Goal: Task Accomplishment & Management: Use online tool/utility

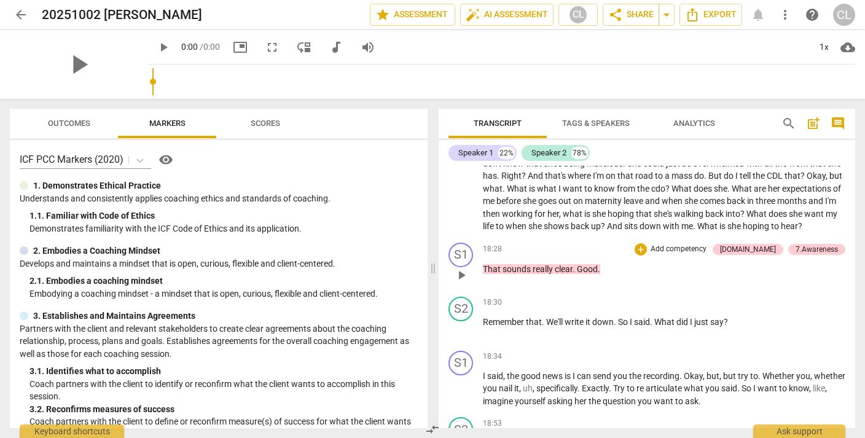
scroll to position [3953, 0]
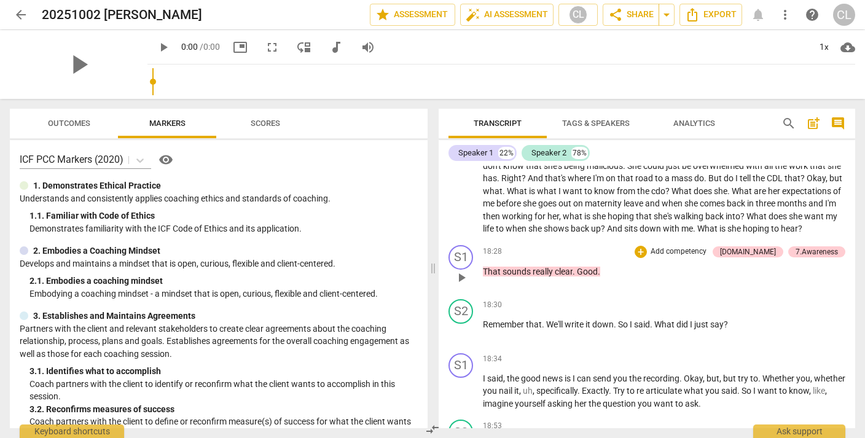
click at [456, 270] on span "play_arrow" at bounding box center [461, 277] width 15 height 15
click at [460, 270] on span "play_arrow" at bounding box center [461, 277] width 15 height 15
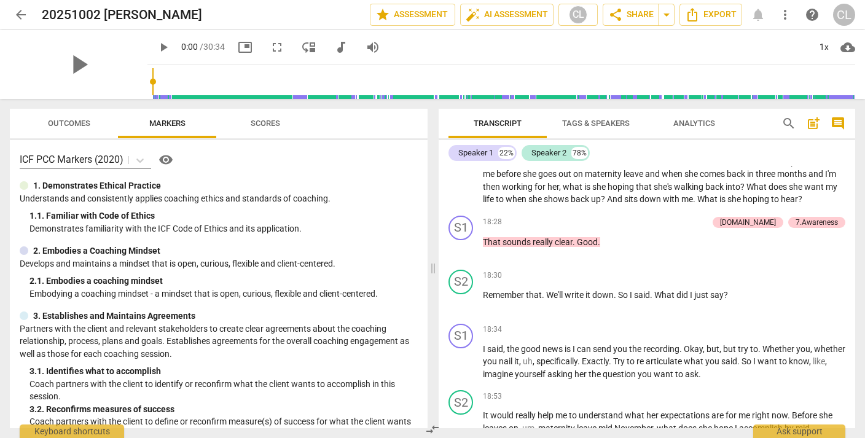
scroll to position [3989, 0]
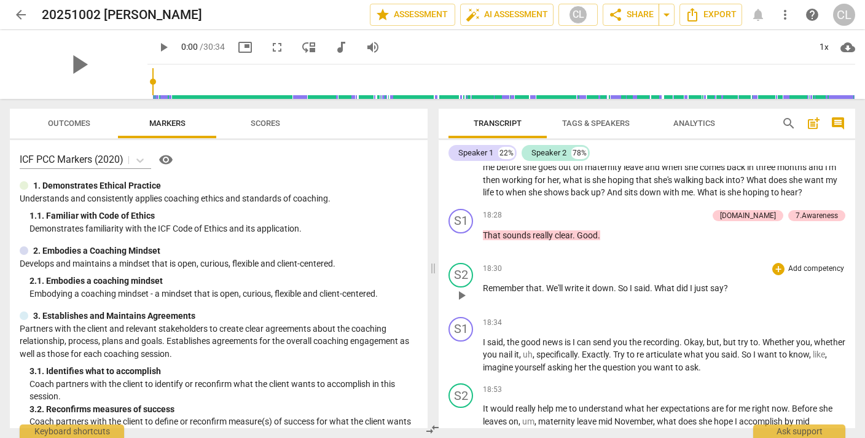
click at [464, 288] on span "play_arrow" at bounding box center [461, 295] width 15 height 15
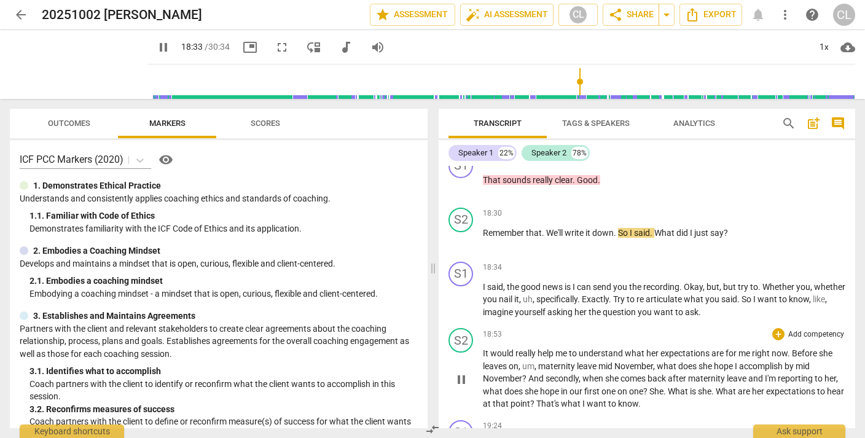
scroll to position [4052, 0]
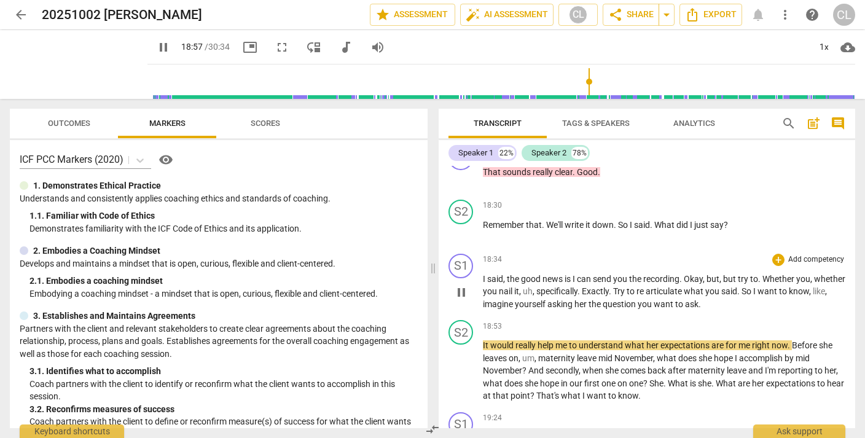
click at [801, 254] on p "Add competency" at bounding box center [816, 259] width 58 height 11
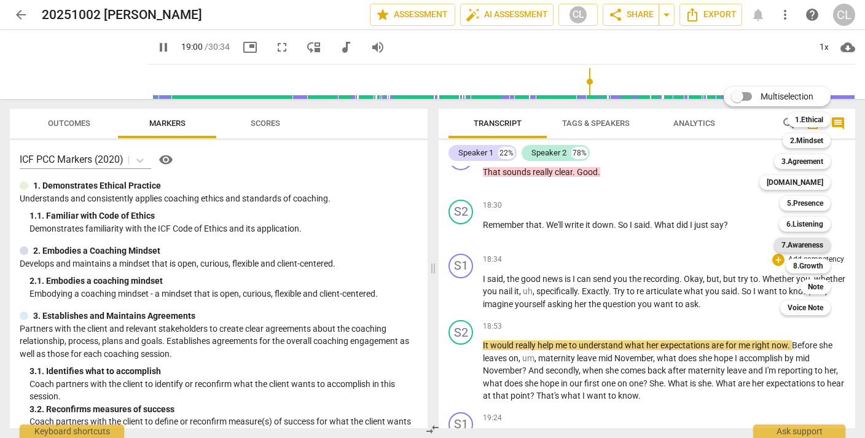
click at [795, 243] on b "7.Awareness" at bounding box center [802, 245] width 42 height 15
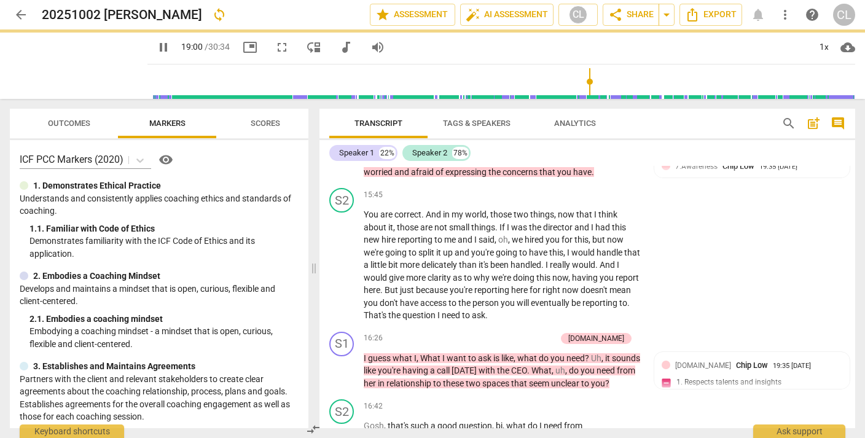
type input "1140"
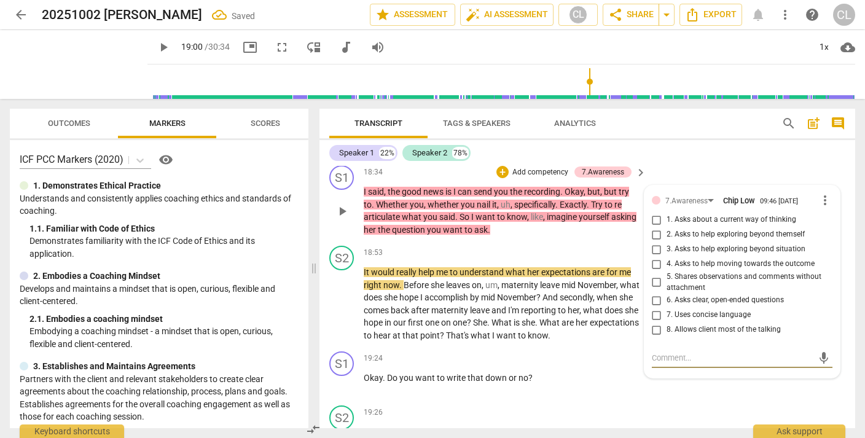
scroll to position [4674, 0]
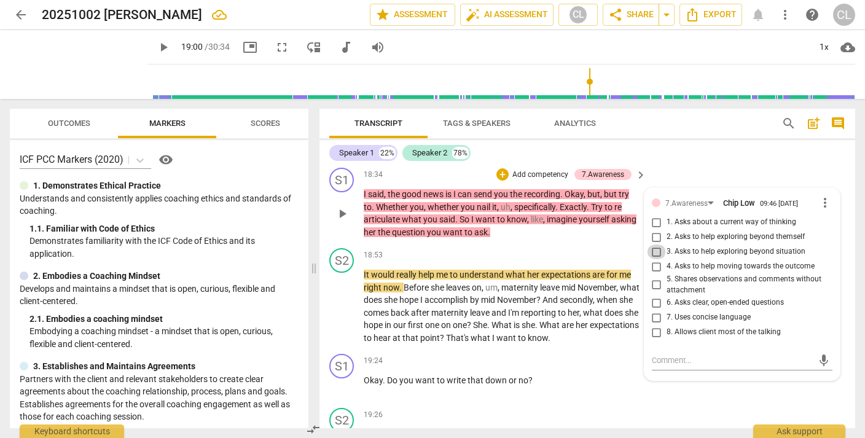
click at [653, 244] on input "3. Asks to help exploring beyond situation" at bounding box center [657, 251] width 20 height 15
checkbox input "true"
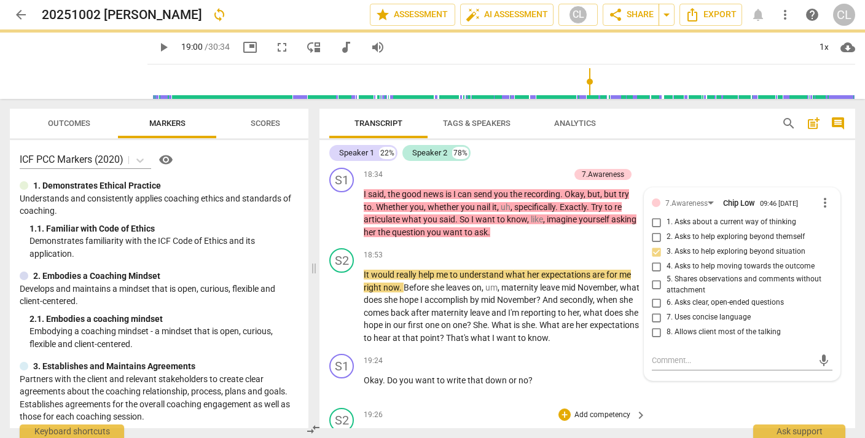
click at [685, 403] on div "S2 play_arrow pause 19:26 + Add competency keyboard_arrow_right Yes , I do ." at bounding box center [586, 430] width 535 height 54
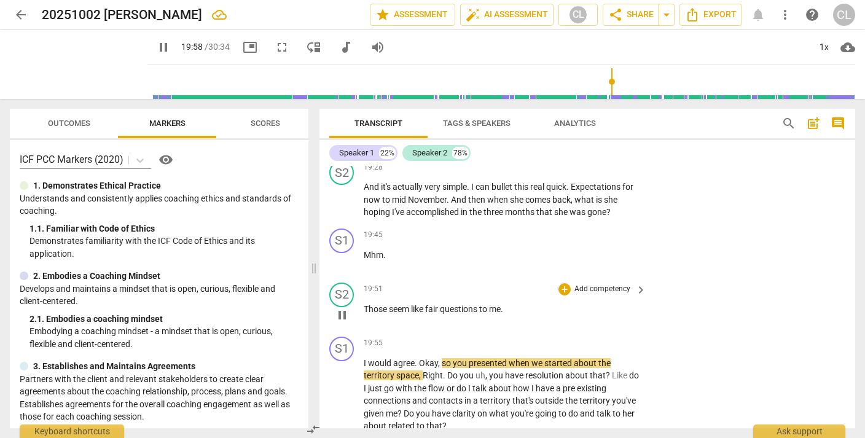
scroll to position [5047, 0]
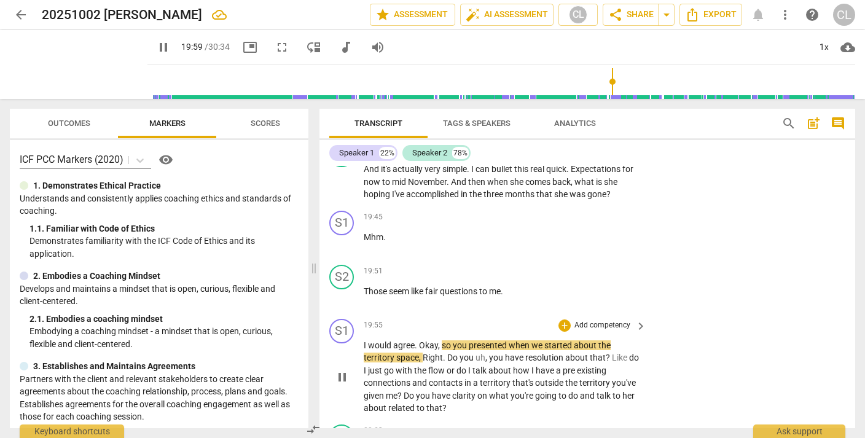
click at [599, 320] on p "Add competency" at bounding box center [602, 325] width 58 height 11
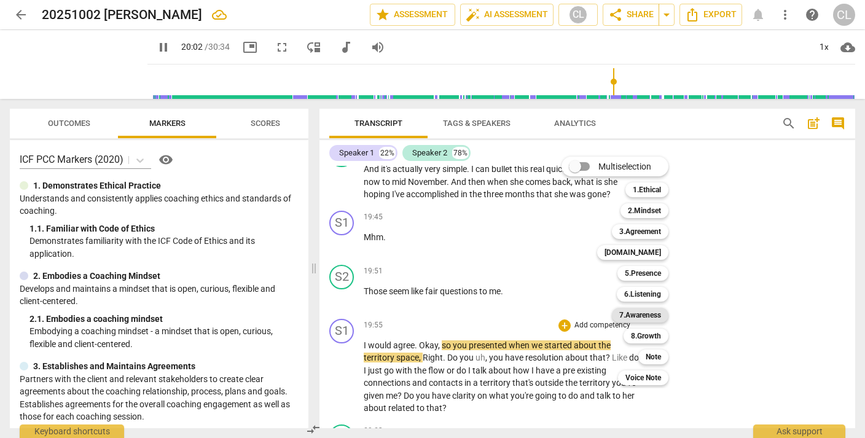
click at [637, 319] on b "7.Awareness" at bounding box center [640, 315] width 42 height 15
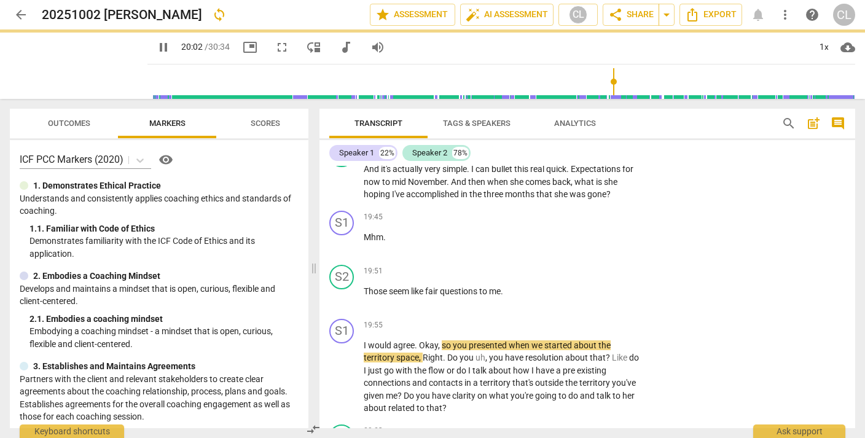
type input "1203"
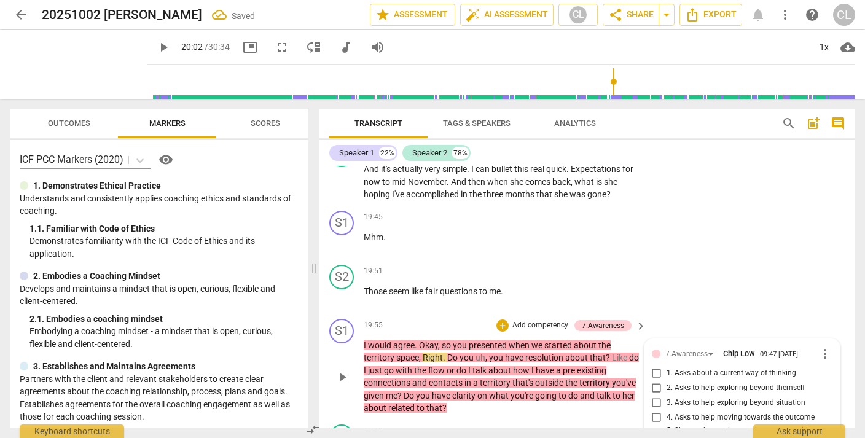
scroll to position [5206, 0]
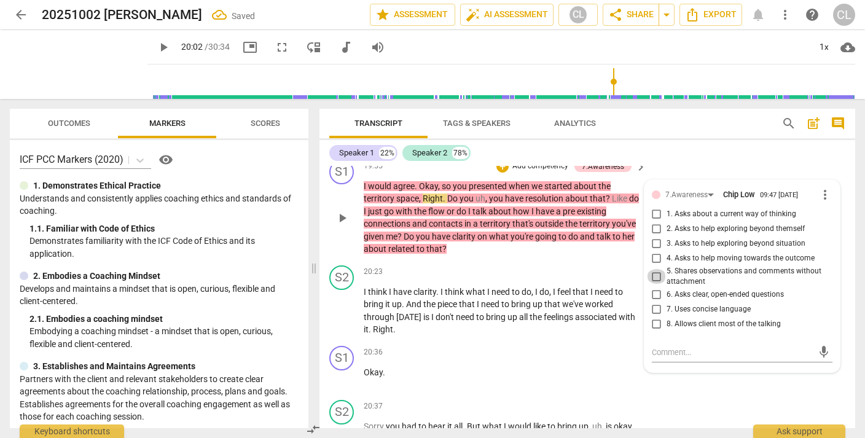
click at [655, 269] on input "5. Shares observations and comments without attachment" at bounding box center [657, 276] width 20 height 15
checkbox input "true"
click at [663, 346] on textarea at bounding box center [731, 352] width 161 height 12
type textarea "w"
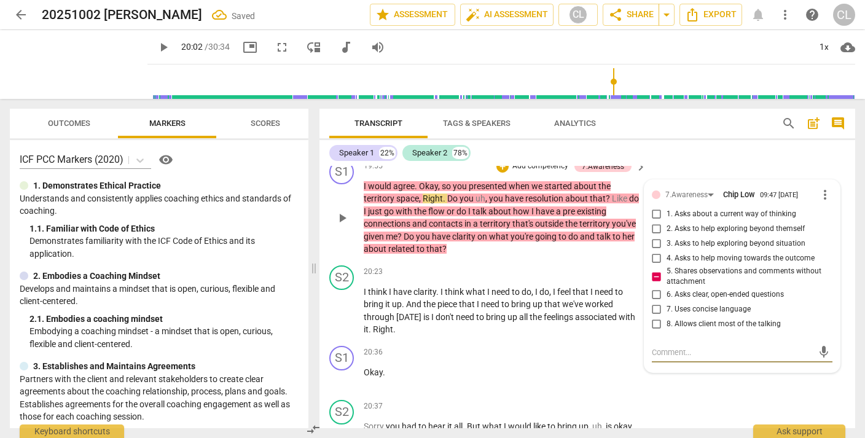
type textarea "w"
type textarea "wh"
type textarea "wha"
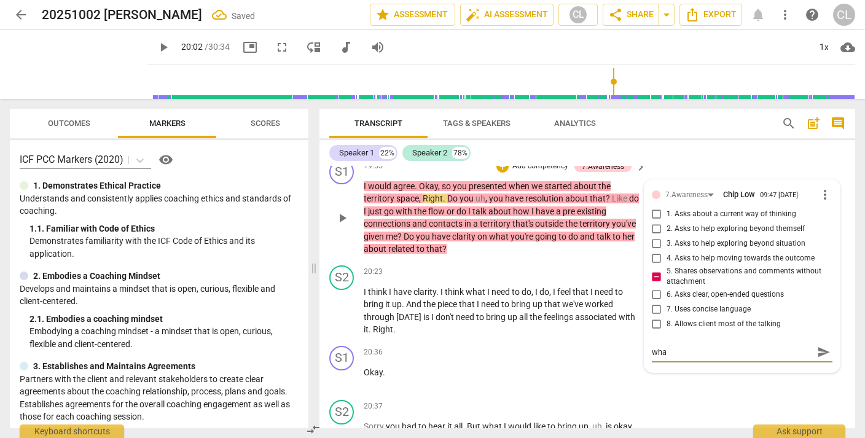
type textarea "what"
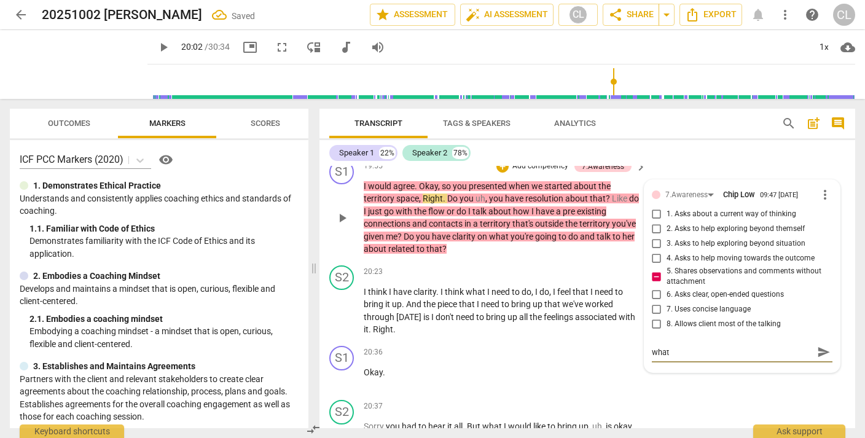
type textarea "what"
type textarea "wha"
type textarea "wh"
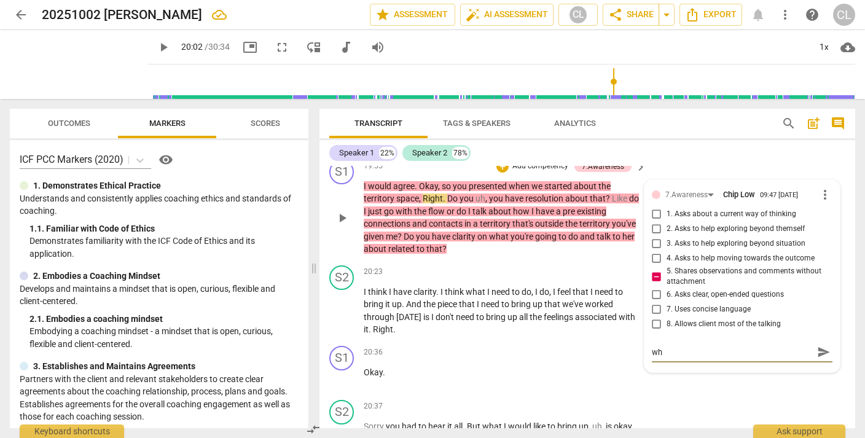
type textarea "w"
type textarea "wa"
type textarea "wat"
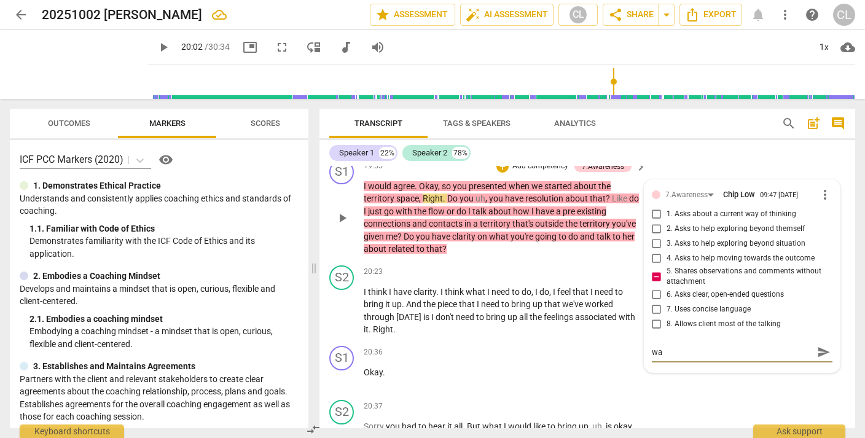
type textarea "wat"
type textarea "watc"
type textarea "watch"
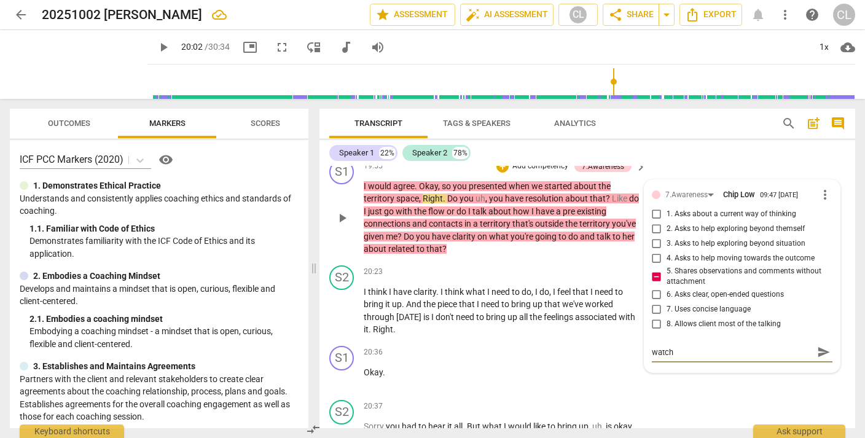
type textarea "watch"
type textarea "watch o"
type textarea "watch ou"
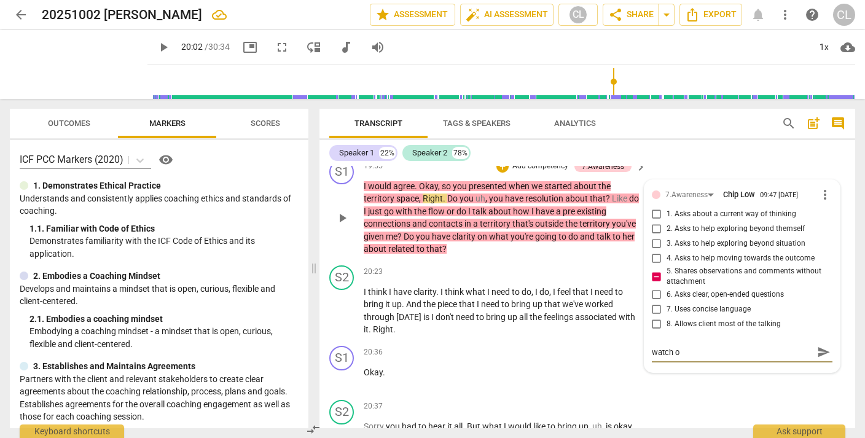
type textarea "watch ou"
type textarea "watch out"
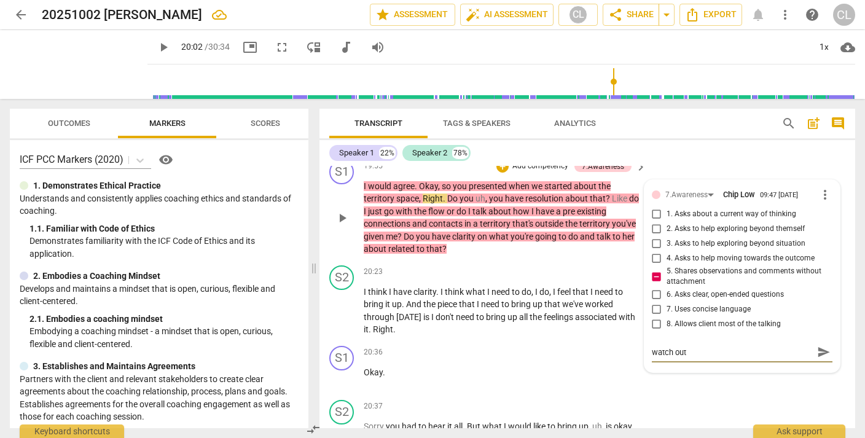
type textarea "watch out f"
type textarea "watch out"
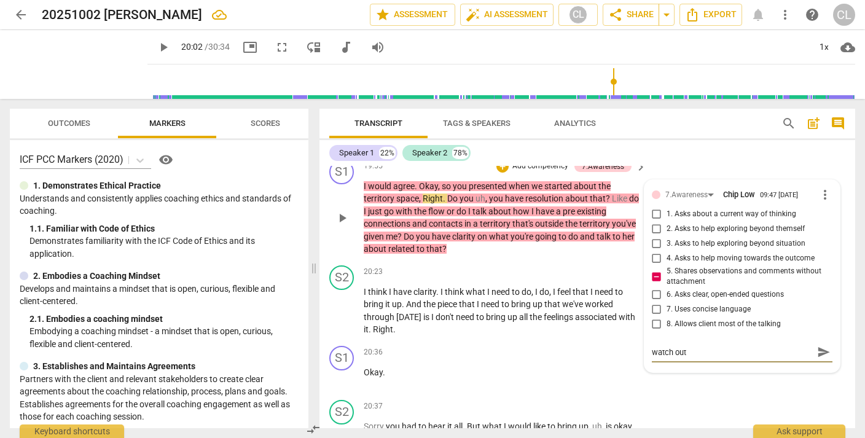
type textarea "watch out"
type textarea "watch ou"
type textarea "watch o"
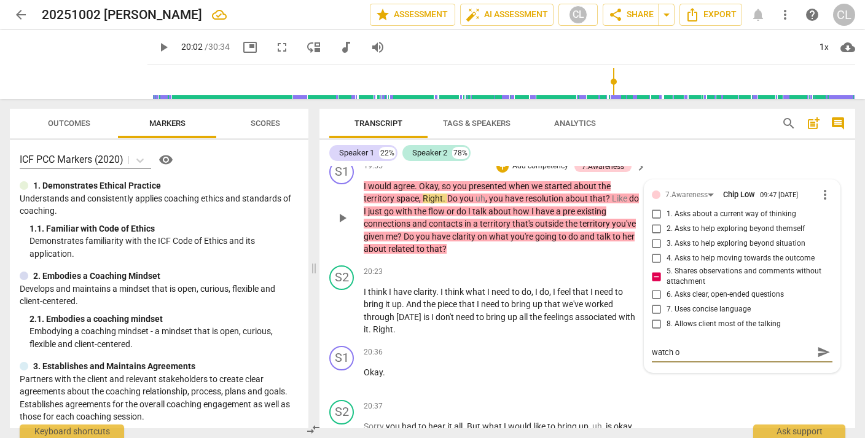
type textarea "watch"
type textarea "watc"
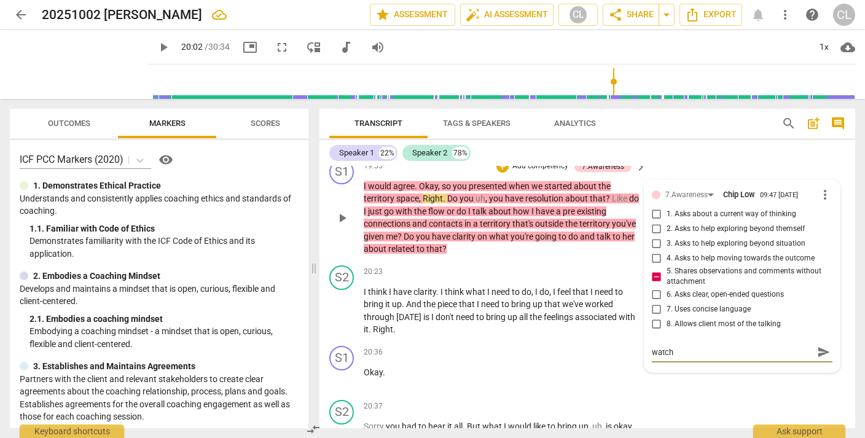
type textarea "watc"
type textarea "wat"
type textarea "wa"
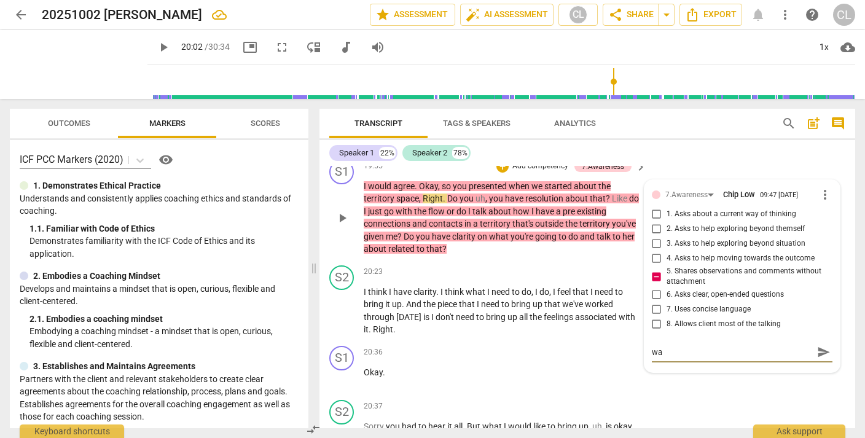
type textarea "w"
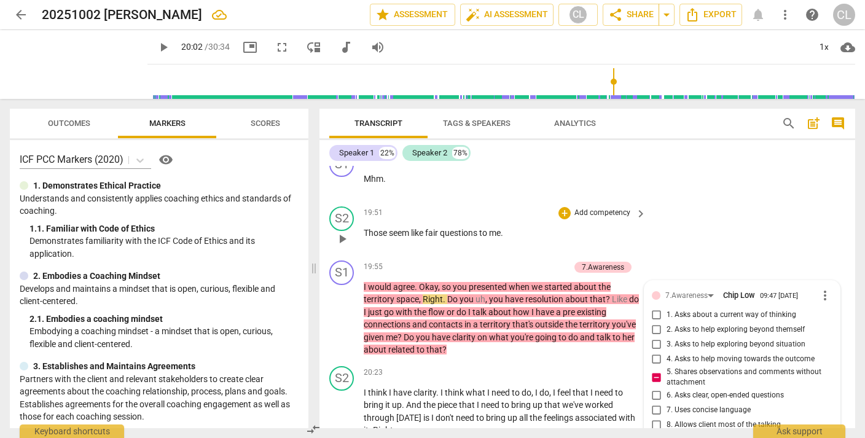
click at [715, 201] on div "S2 play_arrow pause 19:51 + Add competency keyboard_arrow_right Those seem like…" at bounding box center [586, 228] width 535 height 54
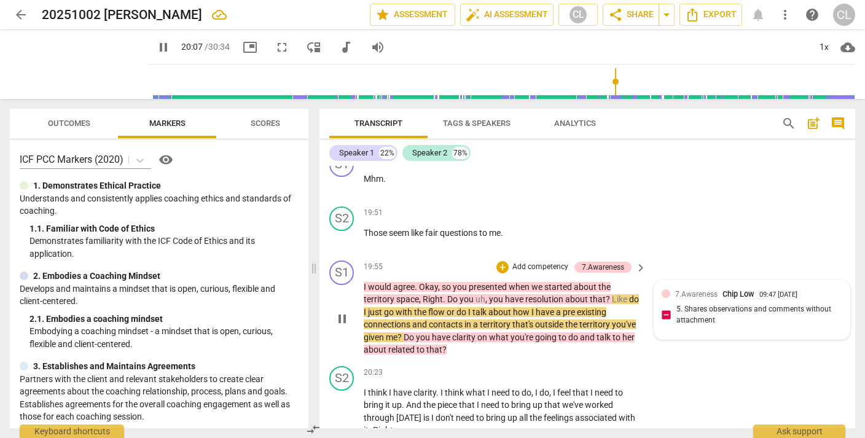
click at [695, 288] on div "7.Awareness Chip Low 09:47 10-07-2025 5. Shares observations and comments witho…" at bounding box center [751, 310] width 181 height 44
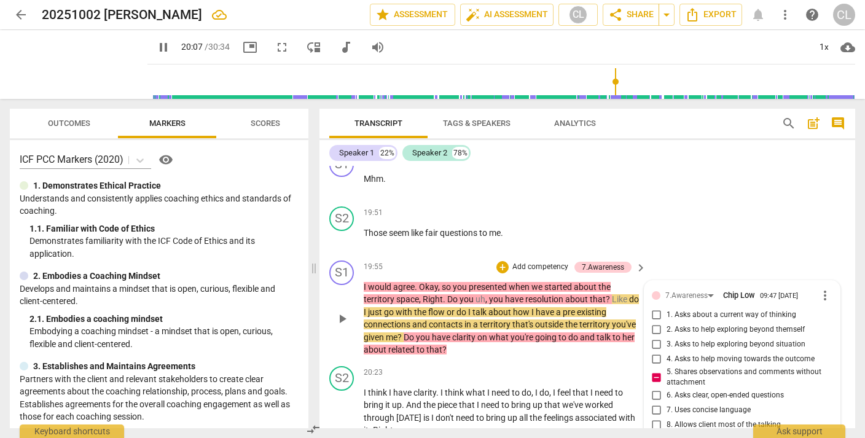
type input "1208"
click at [653, 388] on input "6. Asks clear, open-ended questions" at bounding box center [657, 395] width 20 height 15
checkbox input "true"
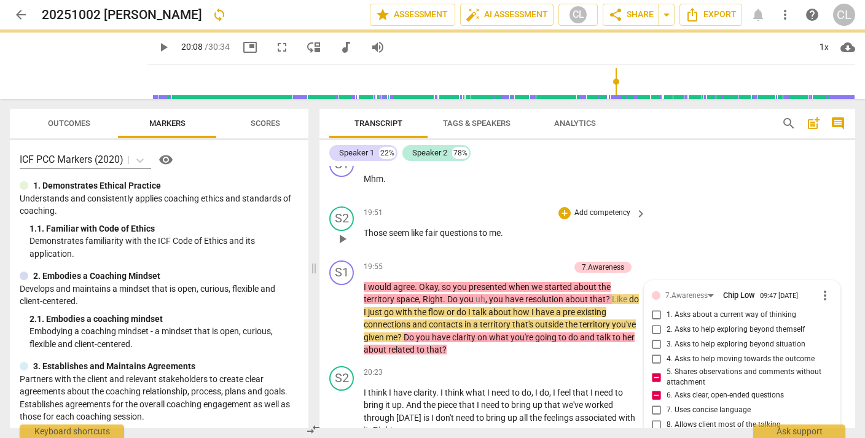
click at [725, 201] on div "S2 play_arrow pause 19:51 + Add competency keyboard_arrow_right Those seem like…" at bounding box center [586, 228] width 535 height 54
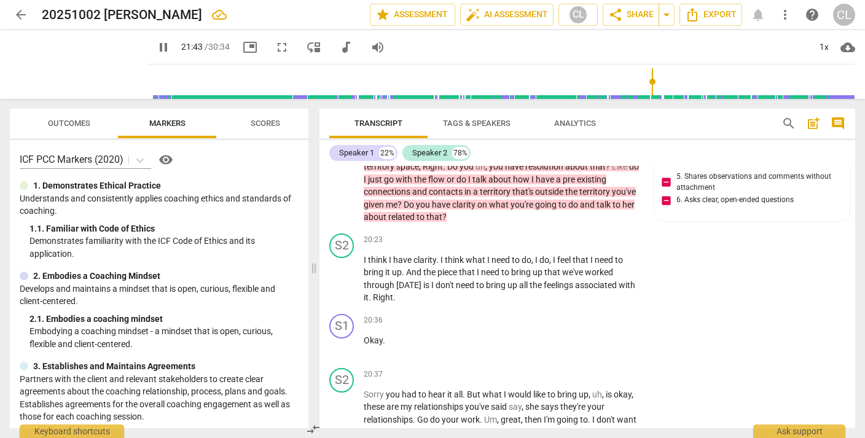
scroll to position [5550, 0]
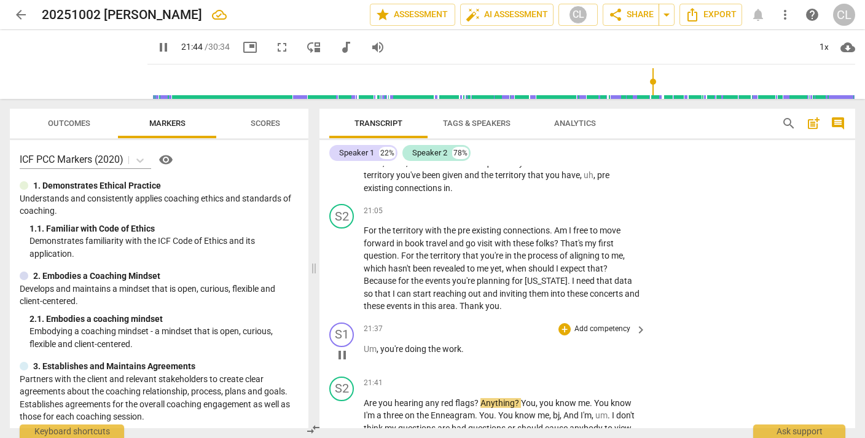
click at [594, 324] on p "Add competency" at bounding box center [602, 329] width 58 height 11
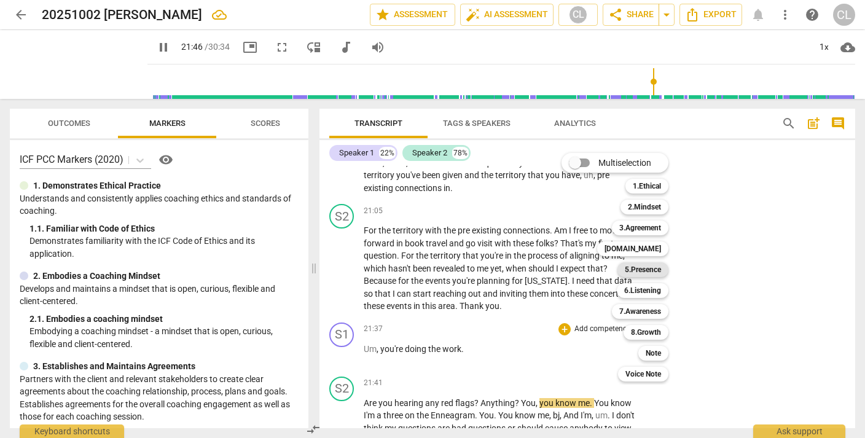
click at [645, 269] on b "5.Presence" at bounding box center [642, 269] width 36 height 15
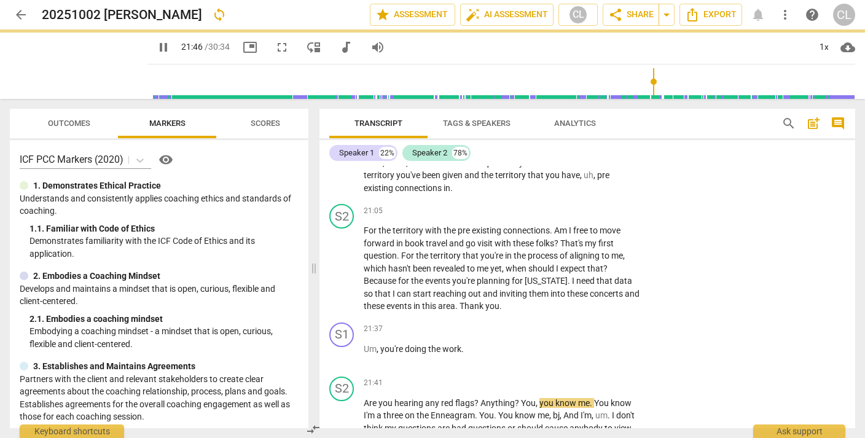
type input "1307"
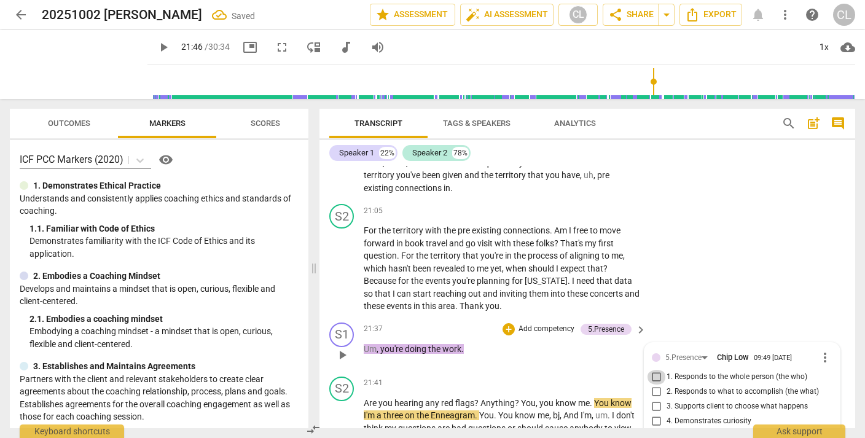
click at [656, 370] on input "1. Responds to the whole person (the who)" at bounding box center [657, 377] width 20 height 15
checkbox input "true"
click at [543, 324] on p "Add competency" at bounding box center [546, 329] width 58 height 11
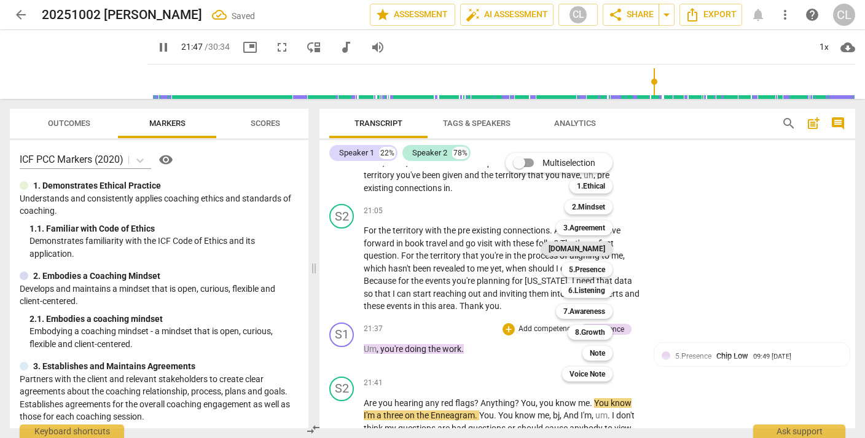
click at [594, 248] on b "[DOMAIN_NAME]" at bounding box center [576, 248] width 56 height 15
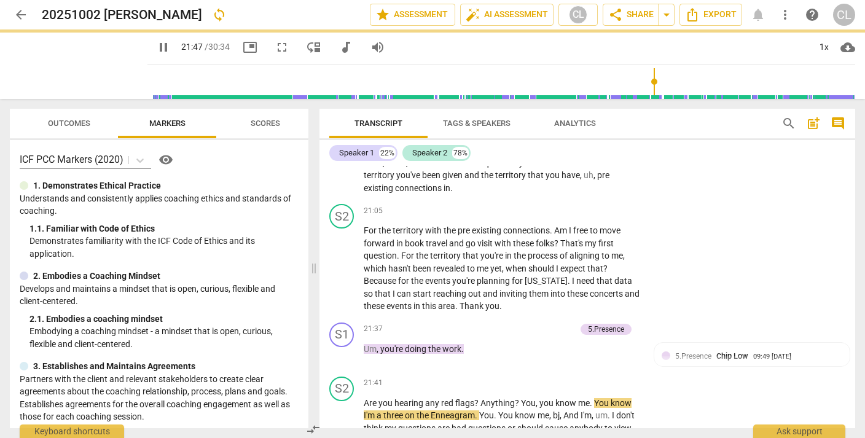
type input "1308"
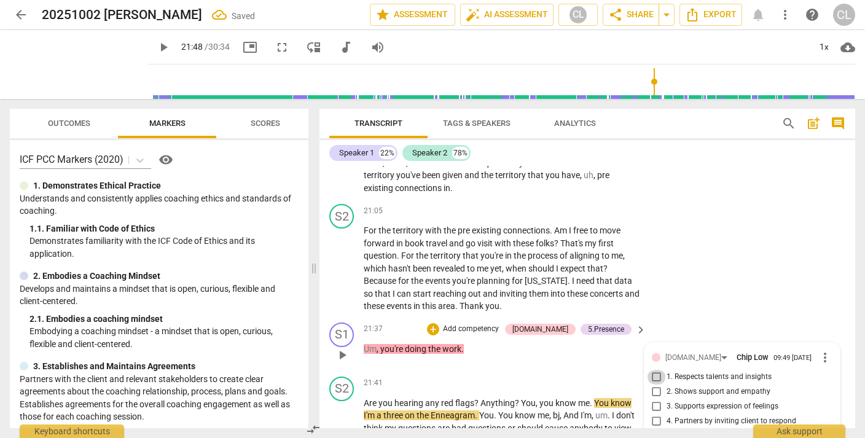
click at [654, 370] on input "1. Respects talents and insights" at bounding box center [657, 377] width 20 height 15
checkbox input "true"
click at [655, 414] on input "4. Partners by inviting client to respond" at bounding box center [657, 421] width 20 height 15
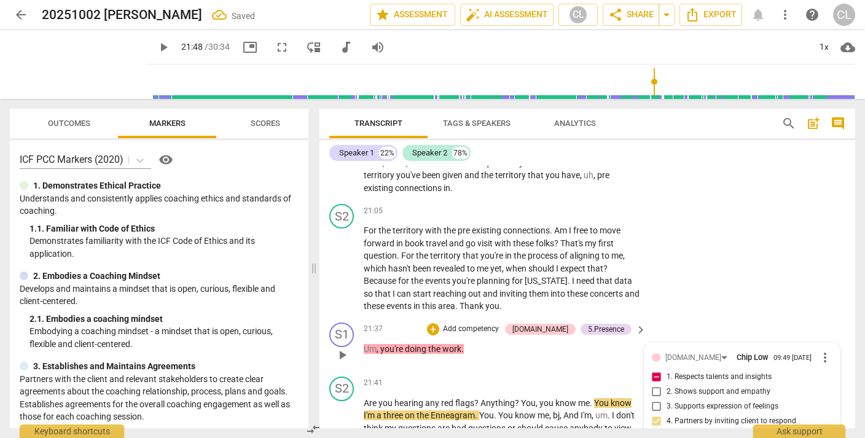
checkbox input "true"
click at [686, 237] on div "S2 play_arrow pause 21:05 + Add competency keyboard_arrow_right For the territo…" at bounding box center [586, 258] width 535 height 119
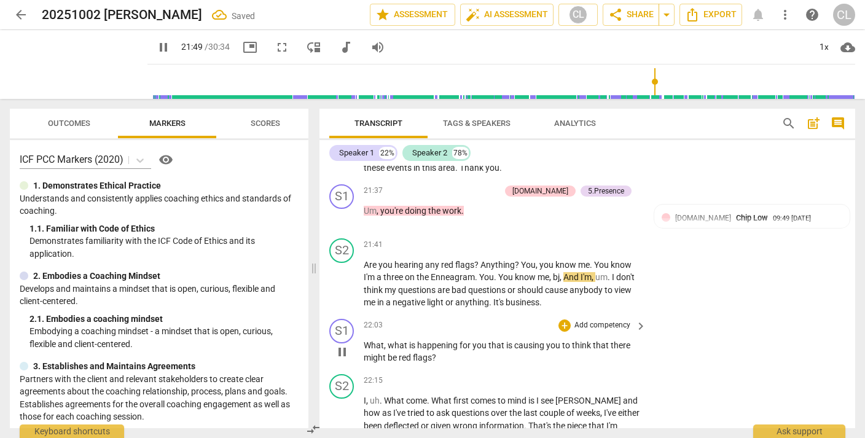
scroll to position [5686, 0]
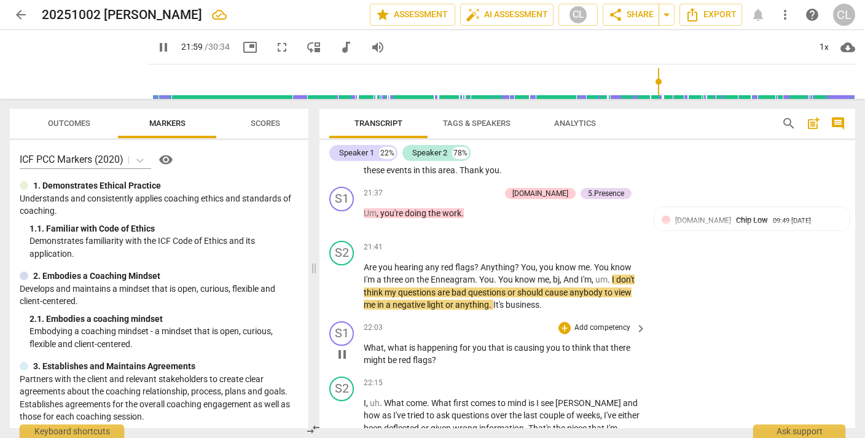
click at [592, 322] on p "Add competency" at bounding box center [602, 327] width 58 height 11
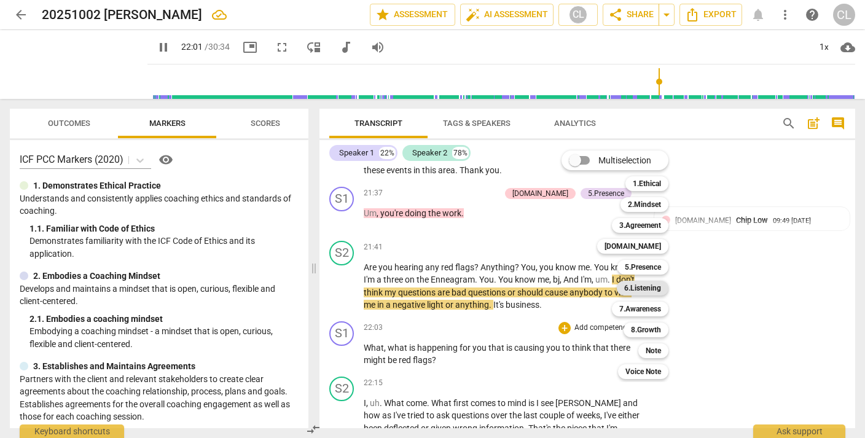
click at [642, 286] on b "6.Listening" at bounding box center [642, 288] width 37 height 15
type input "1322"
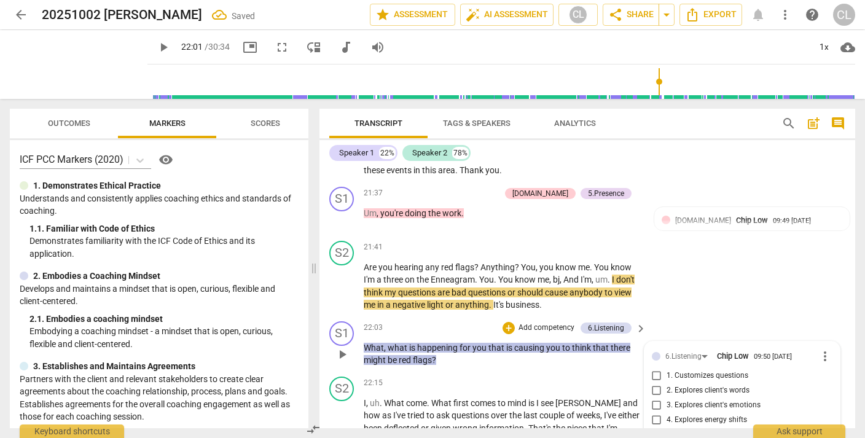
scroll to position [5691, 0]
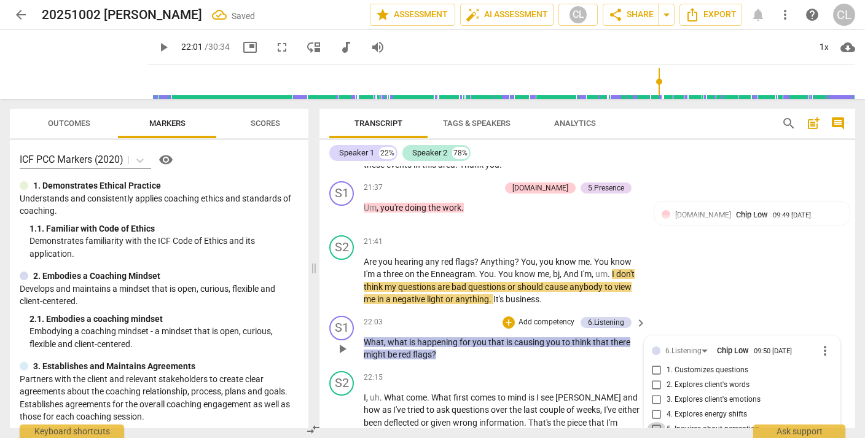
click at [655, 422] on input "5. Inquires about perception" at bounding box center [657, 429] width 20 height 15
checkbox input "true"
click at [733, 230] on div "S2 play_arrow pause 21:41 + Add competency keyboard_arrow_right Are you hearing…" at bounding box center [586, 270] width 535 height 80
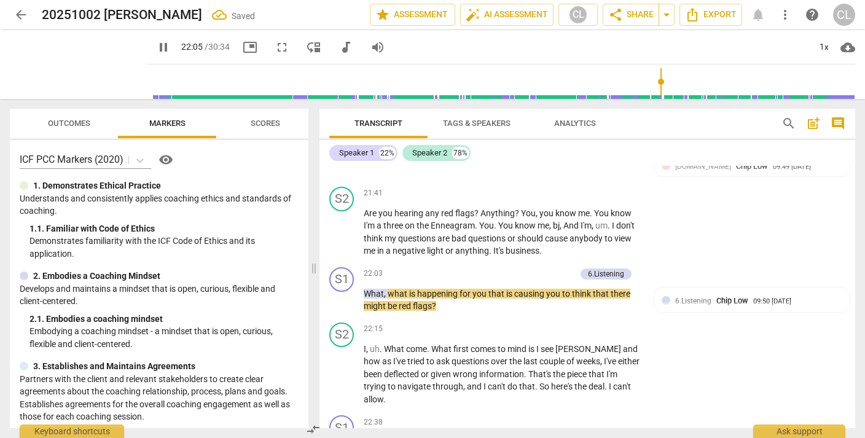
scroll to position [5736, 0]
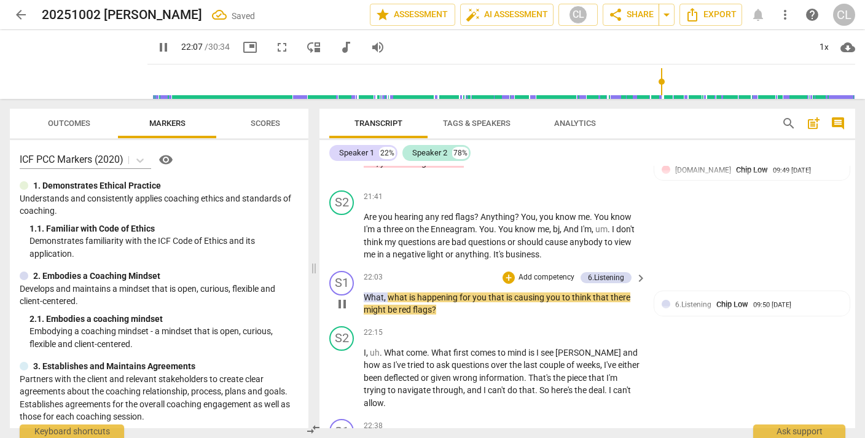
click at [545, 272] on p "Add competency" at bounding box center [546, 277] width 58 height 11
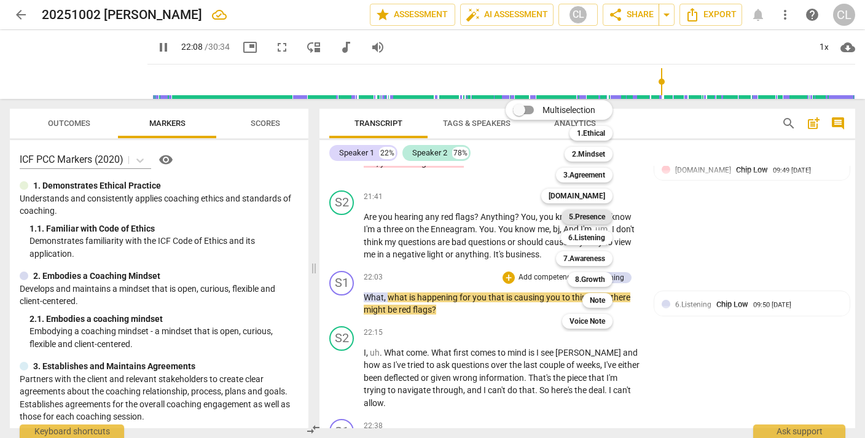
click at [593, 219] on b "5.Presence" at bounding box center [587, 216] width 36 height 15
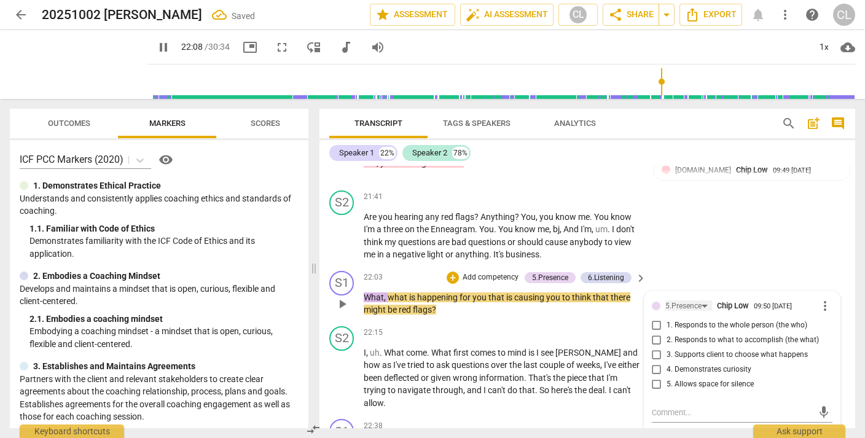
type input "1329"
click at [654, 318] on input "1. Responds to the whole person (the who)" at bounding box center [657, 325] width 20 height 15
checkbox input "true"
click at [715, 196] on div "S2 play_arrow pause 21:41 + Add competency keyboard_arrow_right Are you hearing…" at bounding box center [586, 225] width 535 height 80
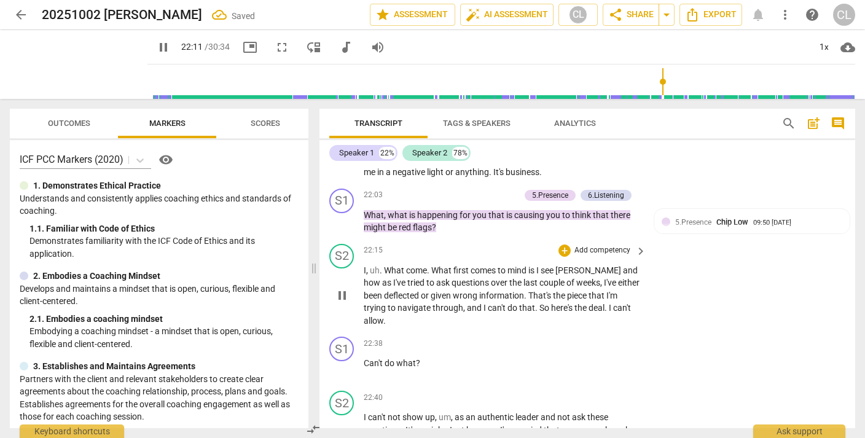
scroll to position [5823, 0]
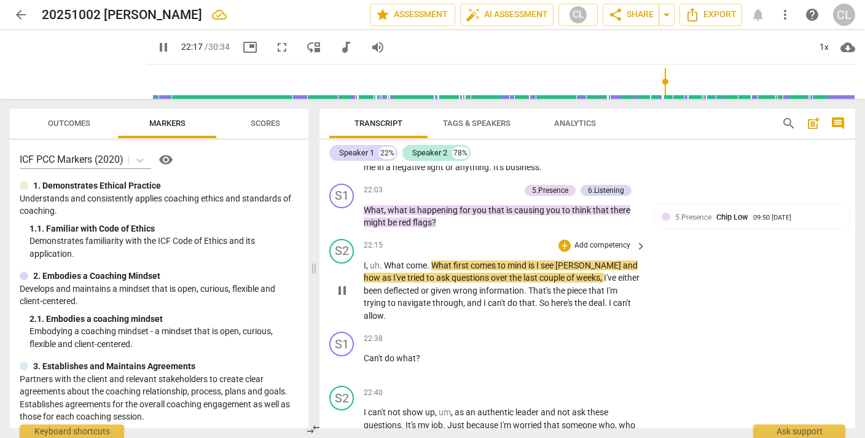
click at [343, 283] on span "pause" at bounding box center [342, 290] width 15 height 15
click at [343, 283] on span "play_arrow" at bounding box center [342, 290] width 15 height 15
click at [593, 240] on p "Add competency" at bounding box center [602, 245] width 58 height 11
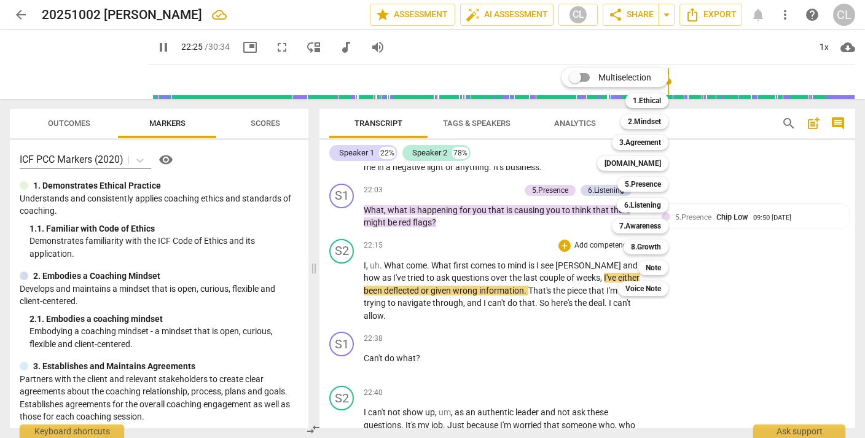
click at [720, 256] on div at bounding box center [432, 219] width 865 height 438
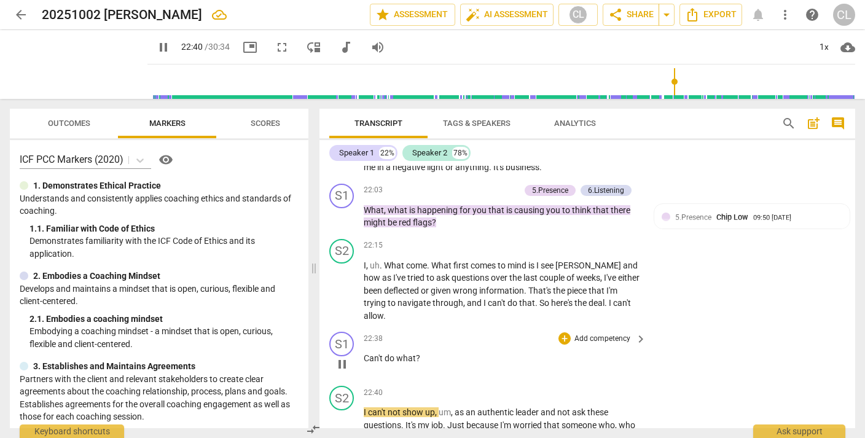
click at [607, 333] on p "Add competency" at bounding box center [602, 338] width 58 height 11
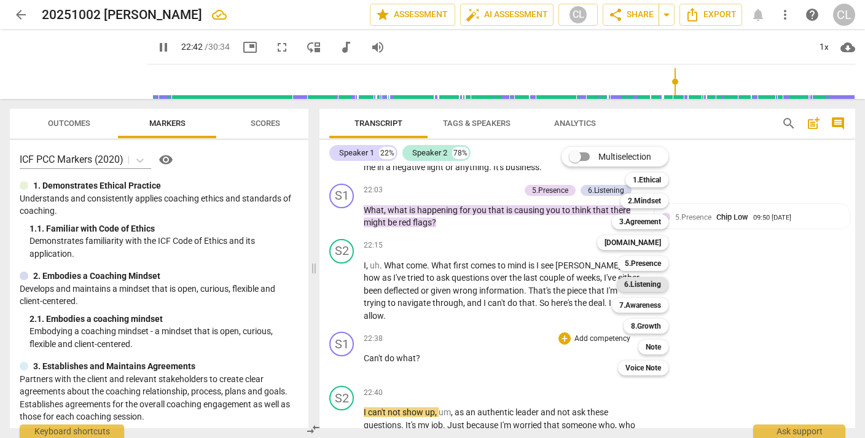
click at [639, 286] on b "6.Listening" at bounding box center [642, 284] width 37 height 15
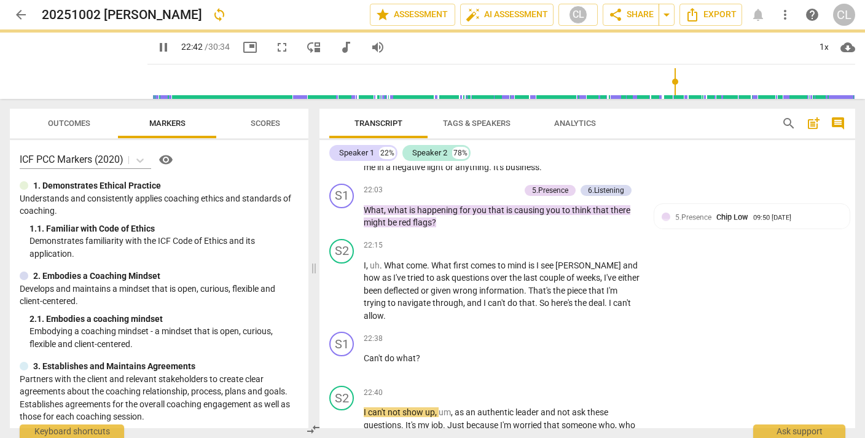
type input "1363"
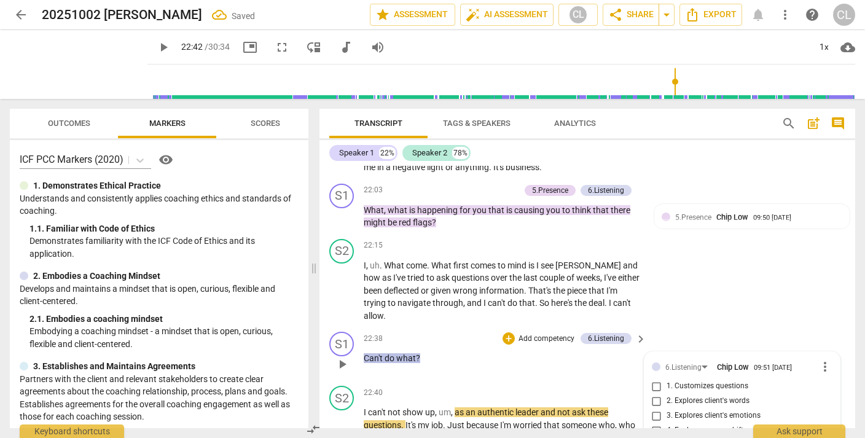
scroll to position [5825, 0]
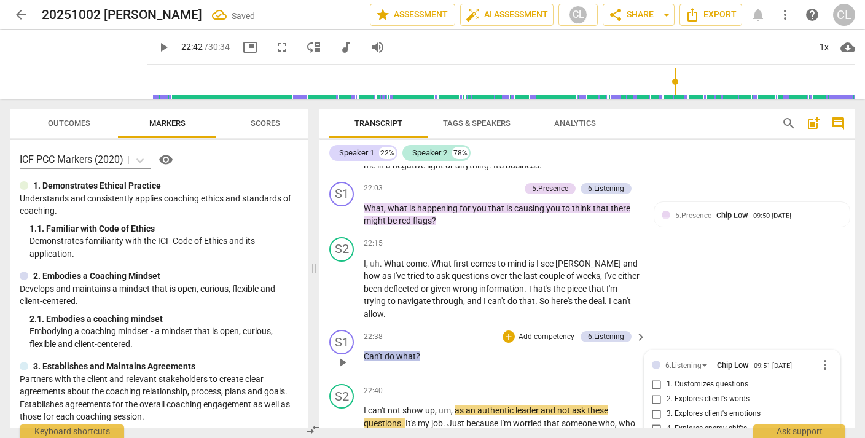
checkbox input "true"
click at [758, 232] on div "S2 play_arrow pause 22:15 + Add competency keyboard_arrow_right I , uh . What c…" at bounding box center [586, 278] width 535 height 93
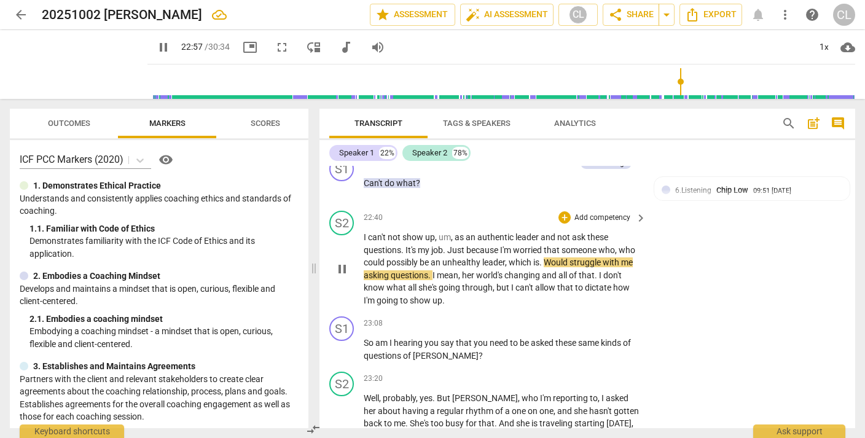
scroll to position [5998, 0]
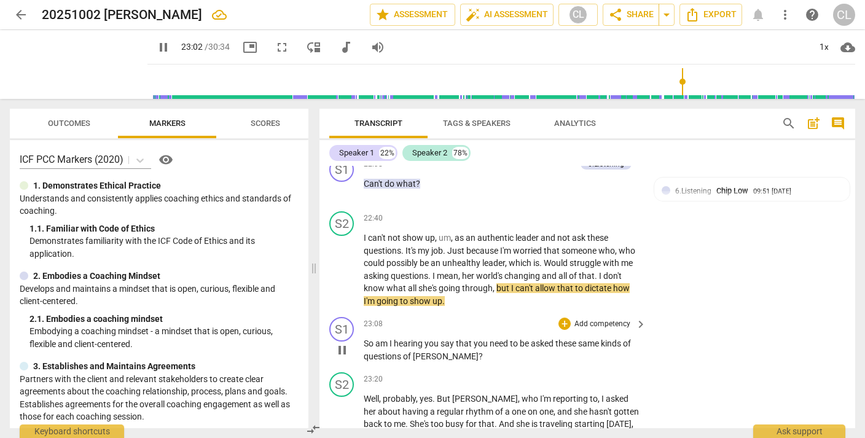
click at [602, 319] on p "Add competency" at bounding box center [602, 324] width 58 height 11
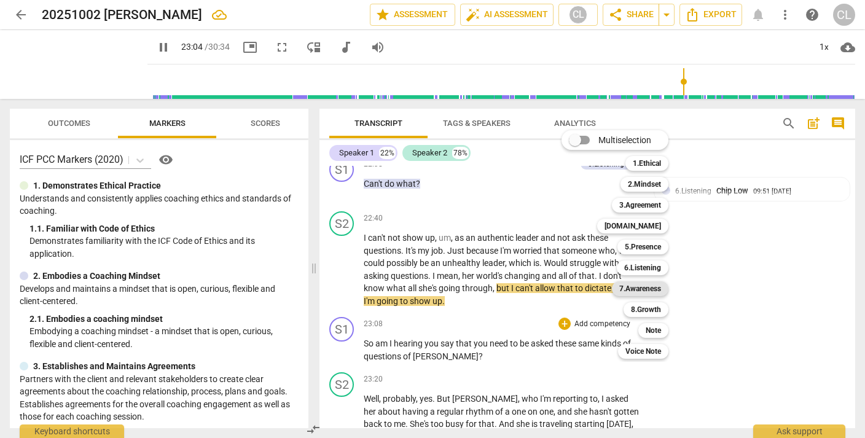
click at [639, 287] on b "7.Awareness" at bounding box center [640, 288] width 42 height 15
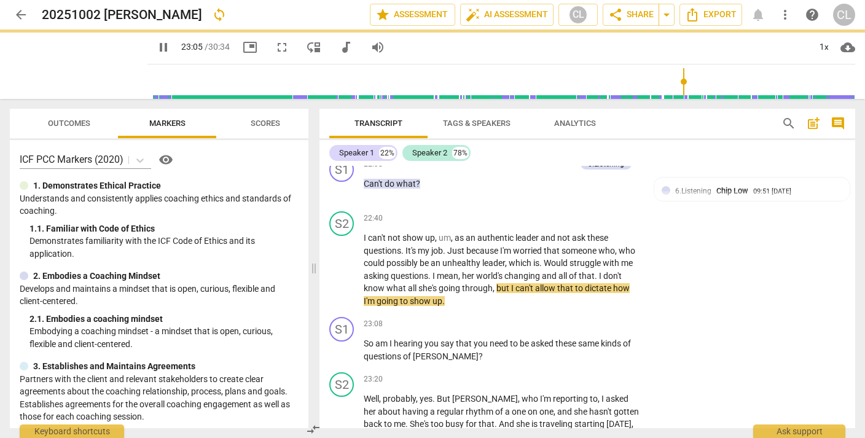
type input "1385"
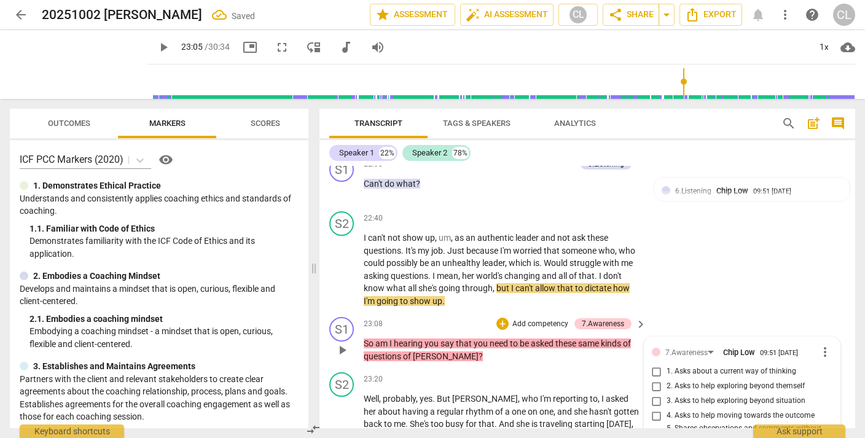
scroll to position [6004, 0]
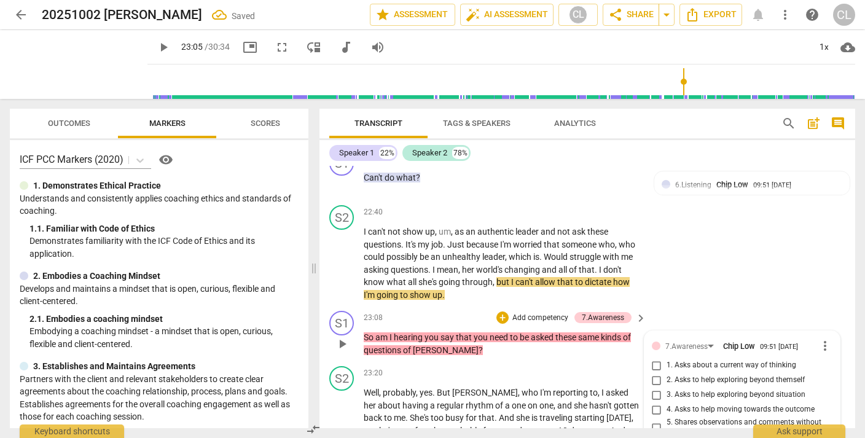
click at [653, 421] on input "5. Shares observations and comments without attachment" at bounding box center [657, 428] width 20 height 15
checkbox input "true"
click at [744, 211] on div "S2 play_arrow pause 22:40 + Add competency keyboard_arrow_right I can't not sho…" at bounding box center [586, 253] width 535 height 106
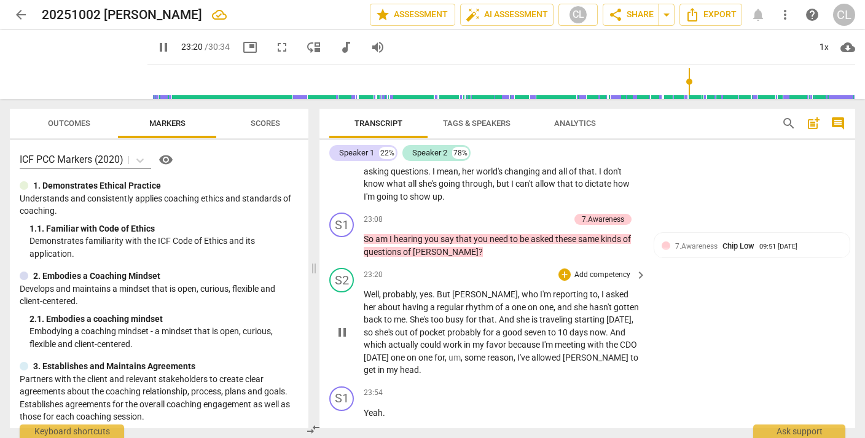
scroll to position [6101, 0]
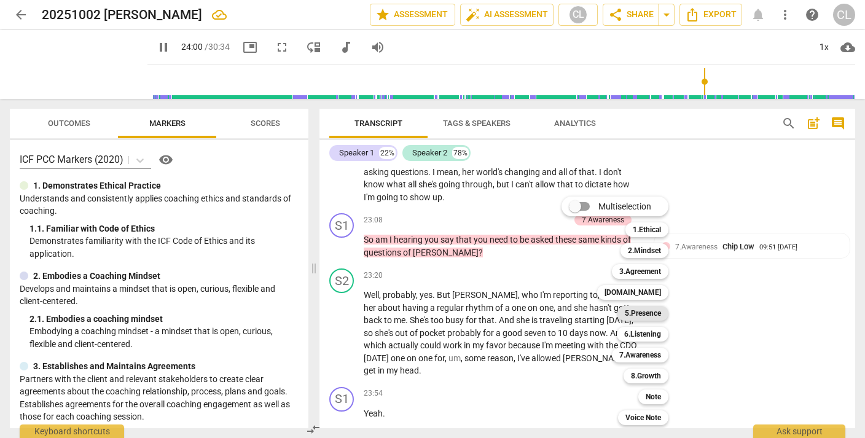
scroll to position [6370, 0]
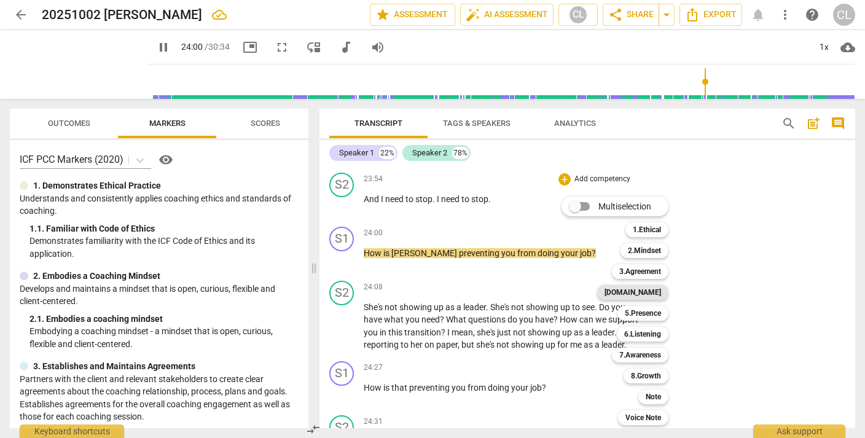
click at [644, 293] on b "[DOMAIN_NAME]" at bounding box center [632, 292] width 56 height 15
type input "1441"
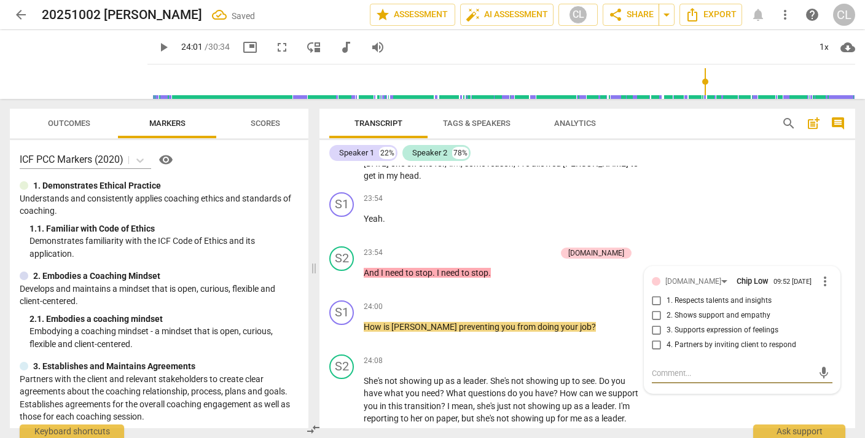
scroll to position [6297, 0]
click at [655, 293] on input "1. Respects talents and insights" at bounding box center [657, 300] width 20 height 15
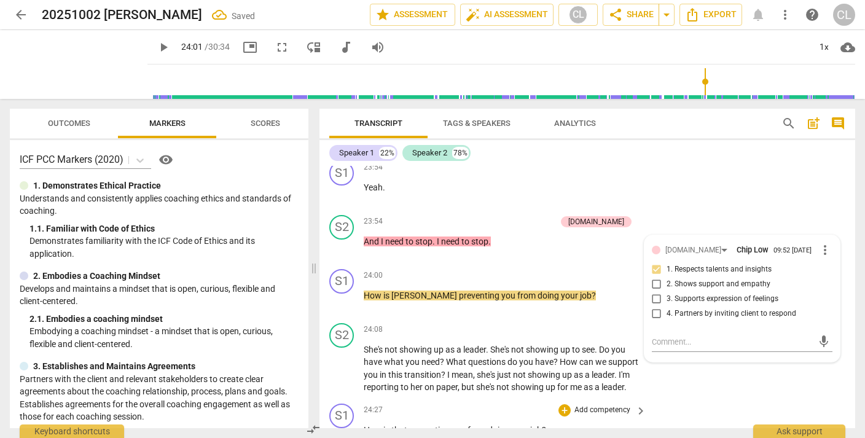
scroll to position [6326, 0]
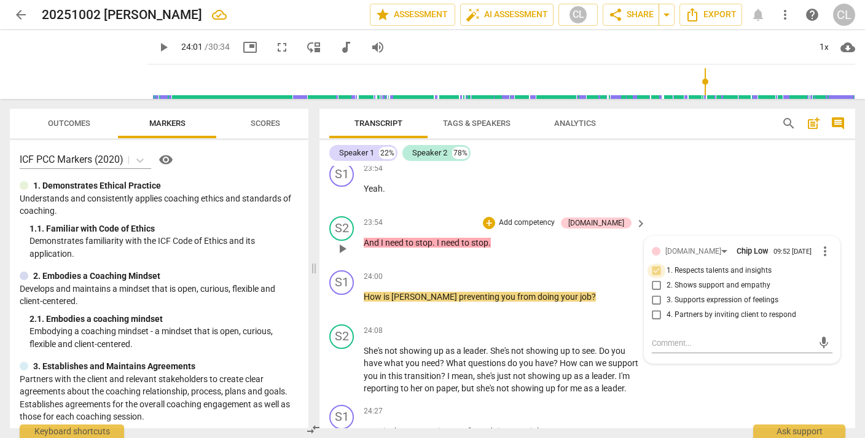
click at [654, 263] on input "1. Respects talents and insights" at bounding box center [657, 270] width 20 height 15
checkbox input "false"
click at [679, 246] on div "[DOMAIN_NAME]" at bounding box center [693, 252] width 56 height 12
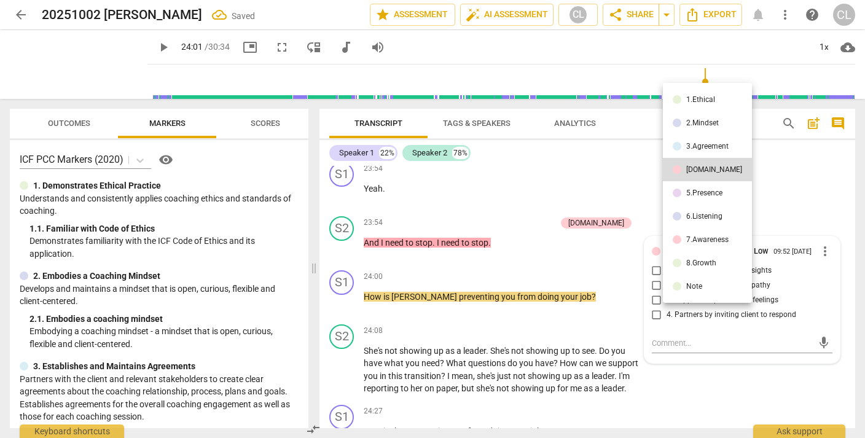
click at [686, 190] on div "5.Presence" at bounding box center [704, 192] width 36 height 7
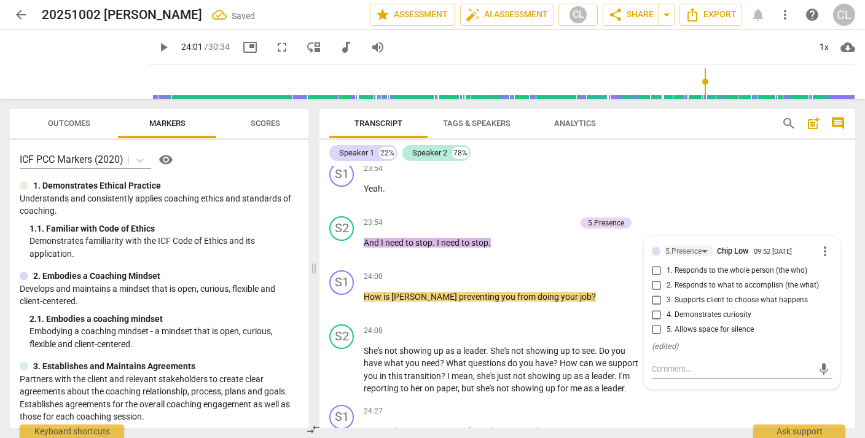
scroll to position [6324, 0]
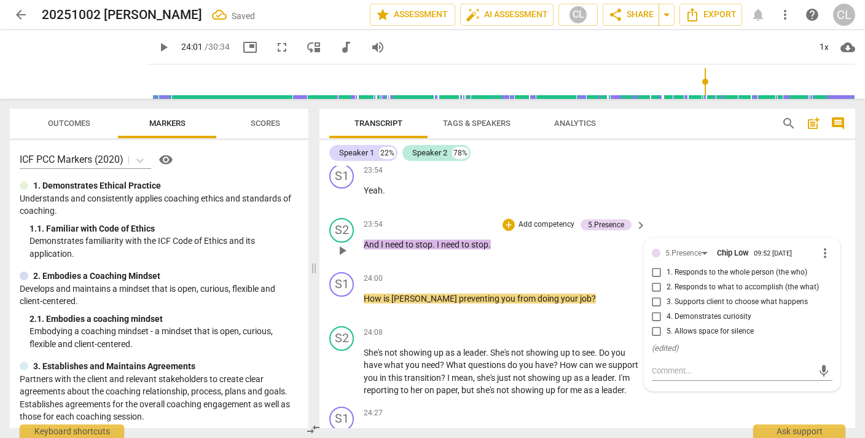
click at [655, 309] on input "4. Demonstrates curiosity" at bounding box center [657, 316] width 20 height 15
checkbox input "true"
click at [598, 408] on p "Add competency" at bounding box center [602, 413] width 58 height 11
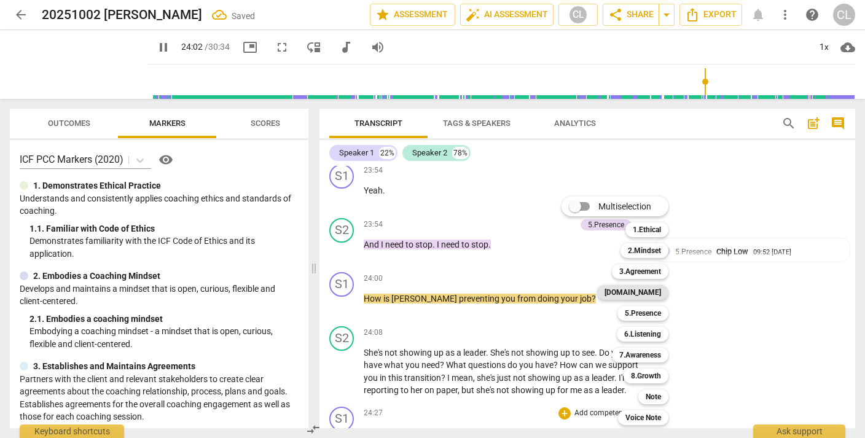
click at [651, 289] on b "[DOMAIN_NAME]" at bounding box center [632, 292] width 56 height 15
type input "1443"
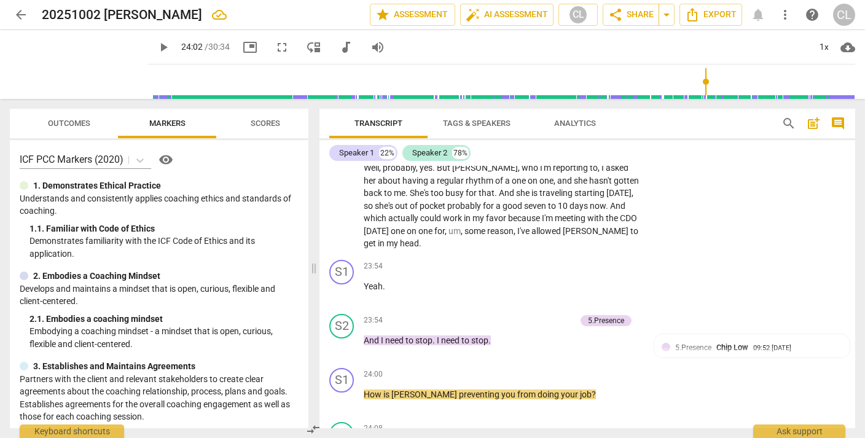
scroll to position [6227, 0]
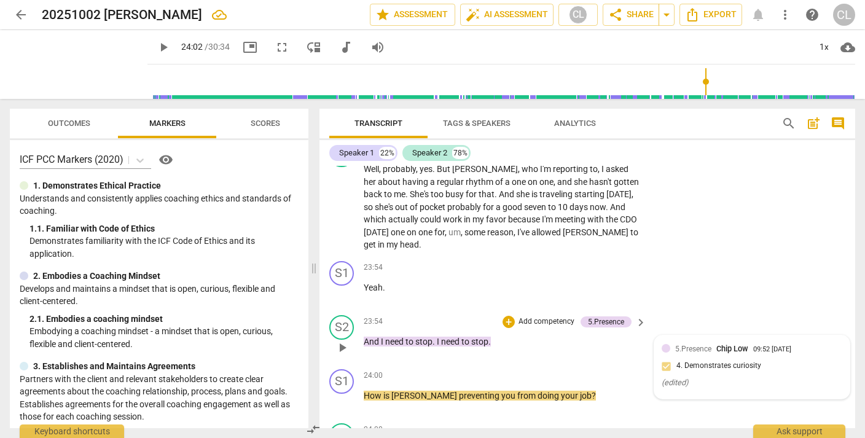
click at [697, 344] on span "5.Presence" at bounding box center [693, 348] width 36 height 9
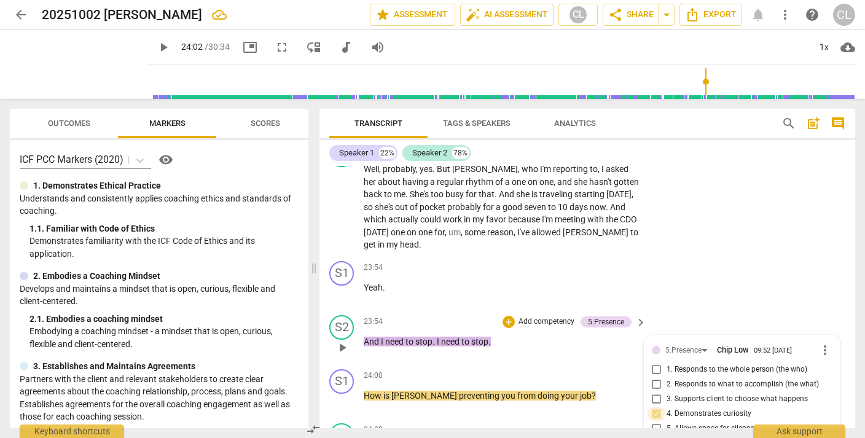
click at [654, 406] on input "4. Demonstrates curiosity" at bounding box center [657, 413] width 20 height 15
checkbox input "false"
click at [823, 343] on span "more_vert" at bounding box center [824, 350] width 15 height 15
click at [828, 284] on li "Delete" at bounding box center [833, 290] width 42 height 23
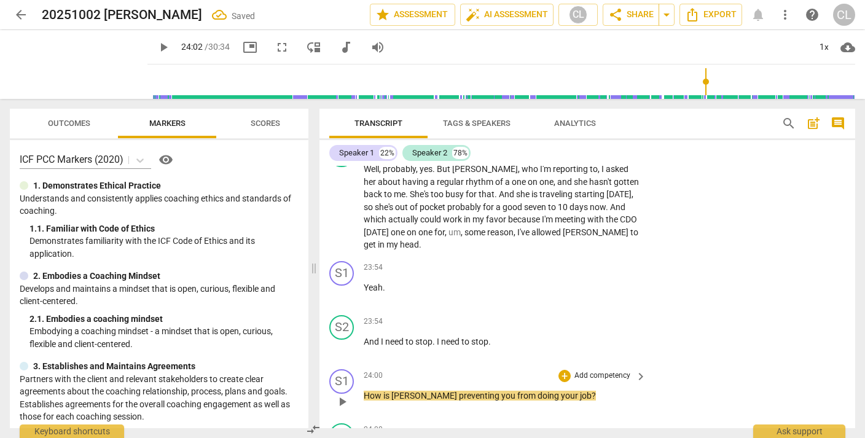
click at [595, 370] on p "Add competency" at bounding box center [602, 375] width 58 height 11
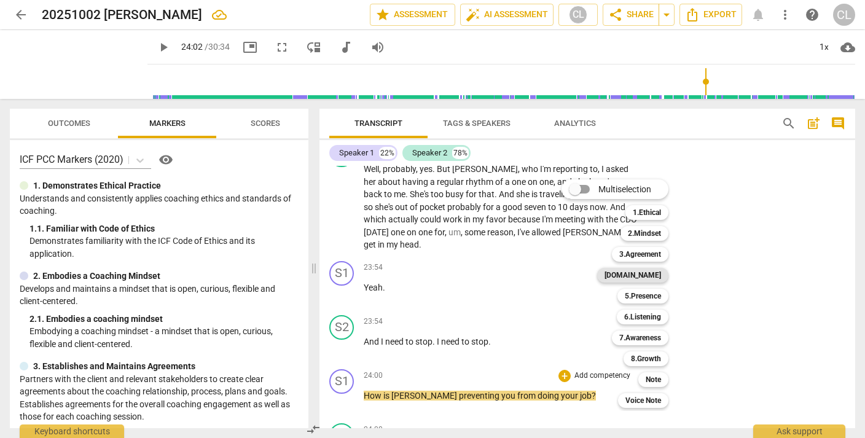
click at [648, 277] on b "[DOMAIN_NAME]" at bounding box center [632, 275] width 56 height 15
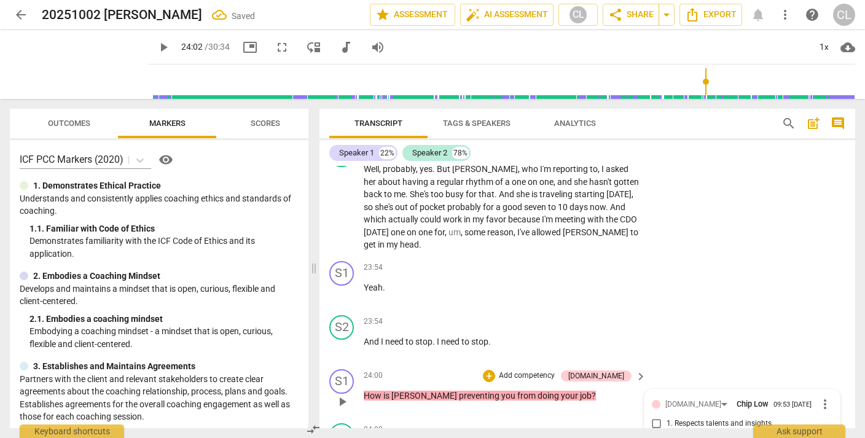
click at [653, 416] on input "1. Respects talents and insights" at bounding box center [657, 423] width 20 height 15
click at [655, 416] on input "1. Respects talents and insights" at bounding box center [657, 423] width 20 height 15
checkbox input "true"
click at [551, 370] on p "Add competency" at bounding box center [526, 375] width 58 height 11
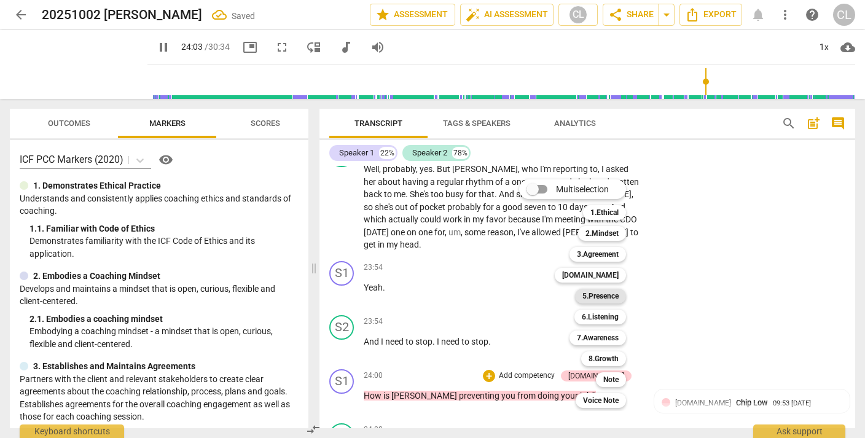
click at [600, 295] on b "5.Presence" at bounding box center [600, 296] width 36 height 15
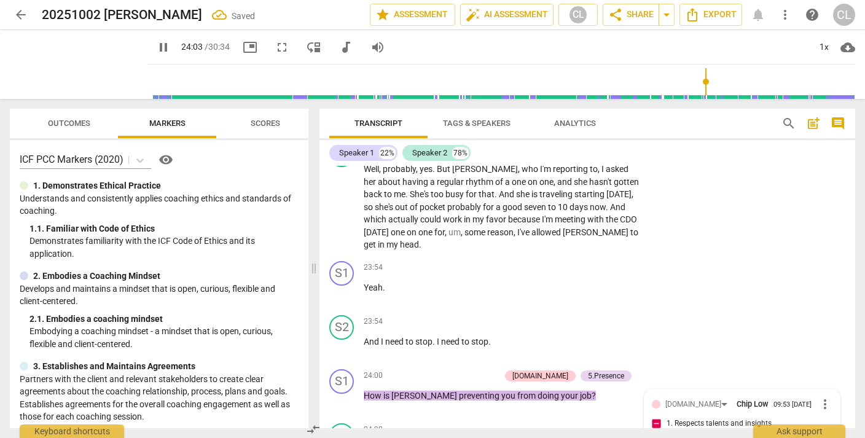
type input "1444"
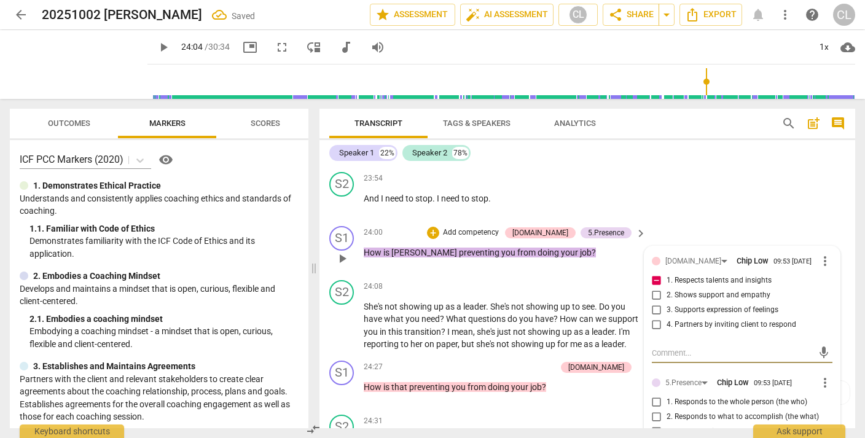
scroll to position [6374, 0]
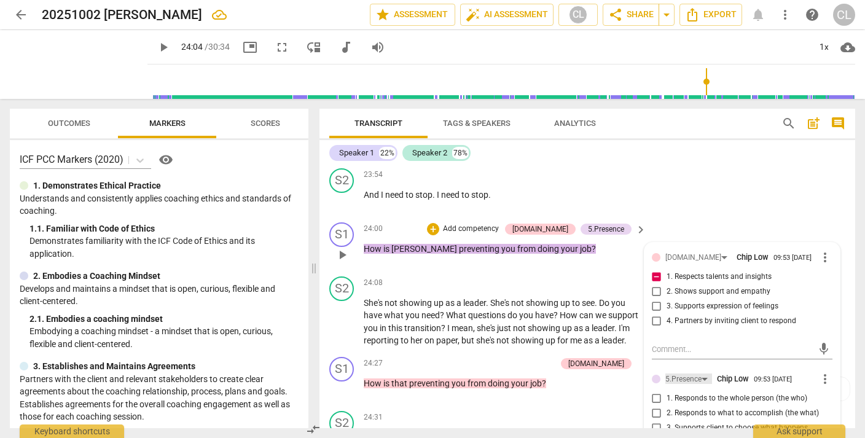
click at [675, 373] on div "5.Presence" at bounding box center [683, 379] width 36 height 12
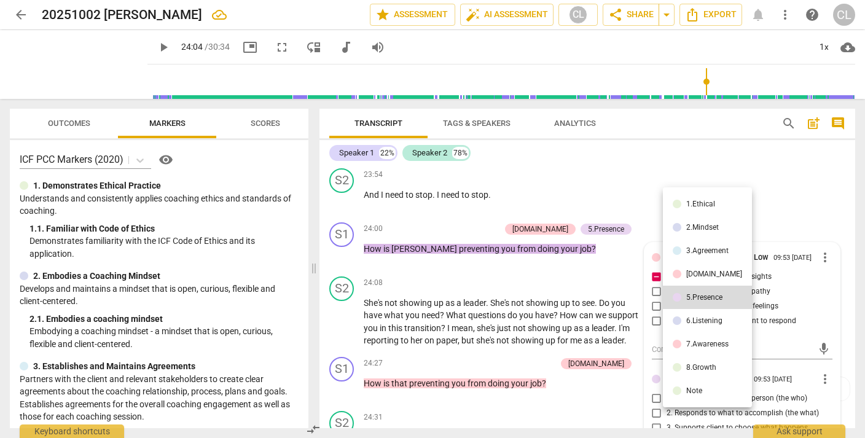
click at [693, 317] on div "6.Listening" at bounding box center [704, 320] width 36 height 7
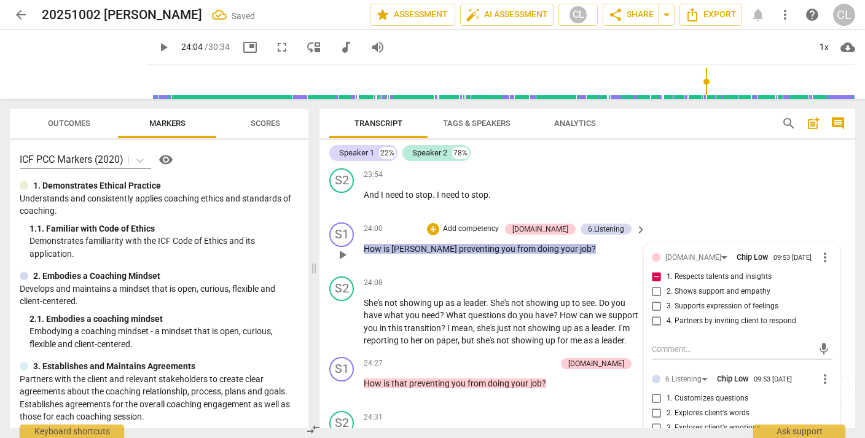
click at [653, 406] on input "2. Explores client's words" at bounding box center [657, 413] width 20 height 15
click at [654, 406] on input "2. Explores client's words" at bounding box center [657, 413] width 20 height 15
checkbox input "true"
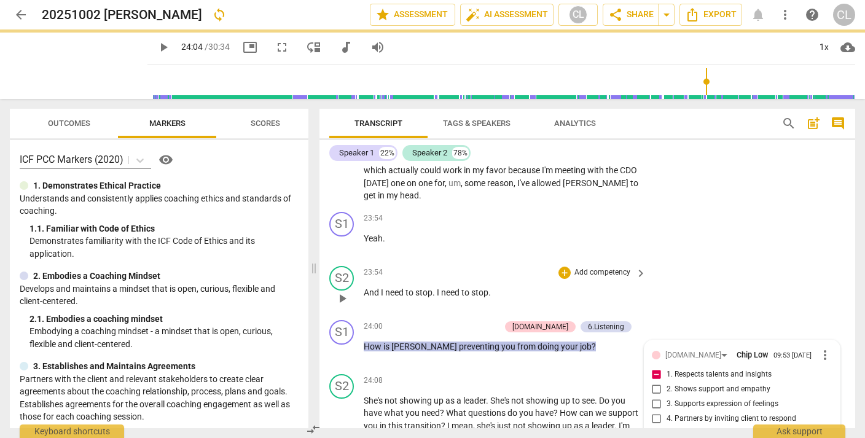
scroll to position [6400, 0]
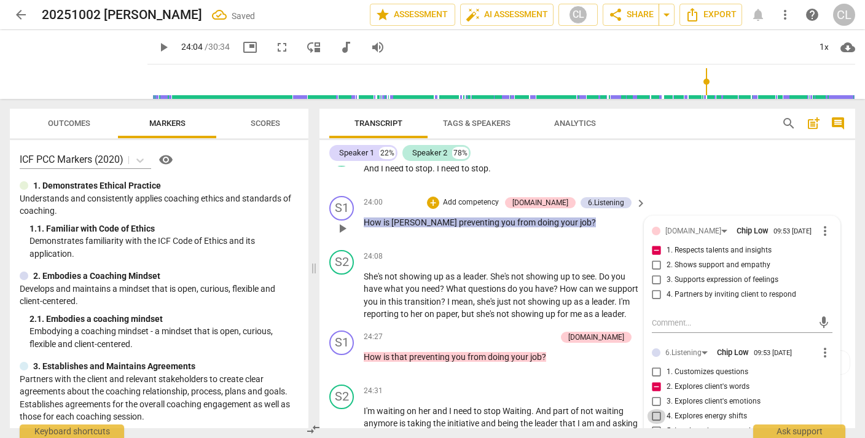
click at [653, 409] on input "4. Explores energy shifts" at bounding box center [657, 416] width 20 height 15
checkbox input "true"
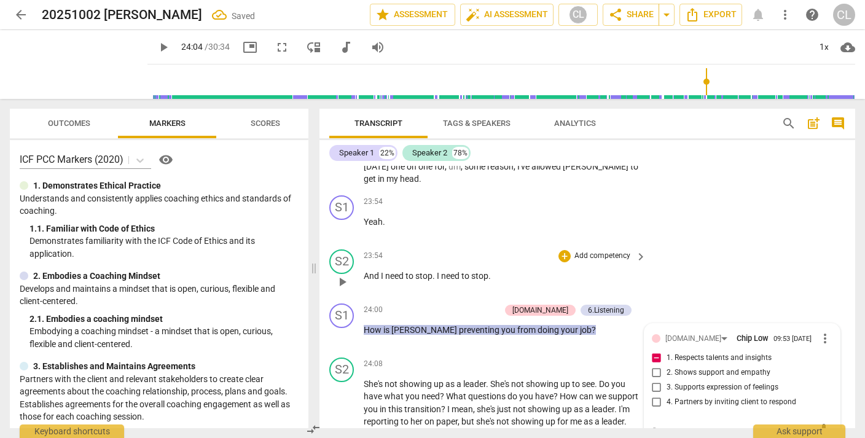
click at [718, 244] on div "S2 play_arrow pause 23:54 + Add competency keyboard_arrow_right And I need to s…" at bounding box center [586, 271] width 535 height 54
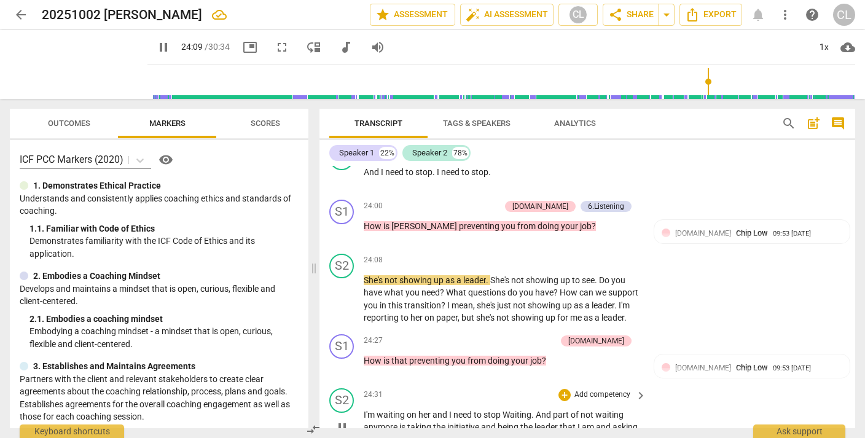
scroll to position [6397, 0]
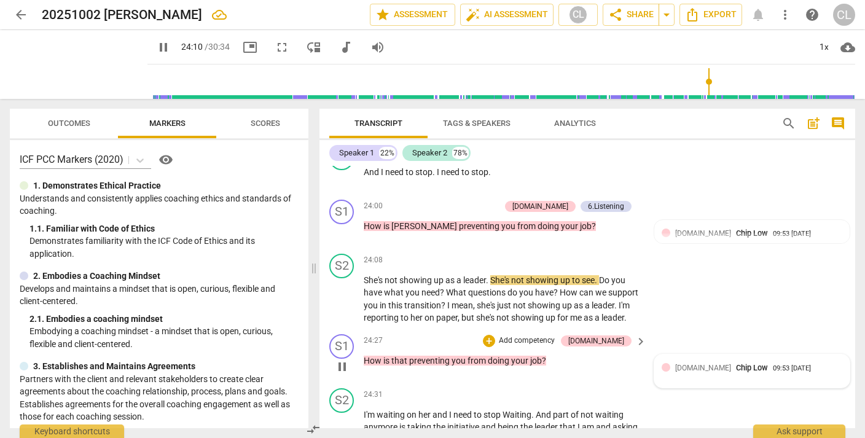
click at [682, 363] on span "[DOMAIN_NAME]" at bounding box center [703, 367] width 56 height 9
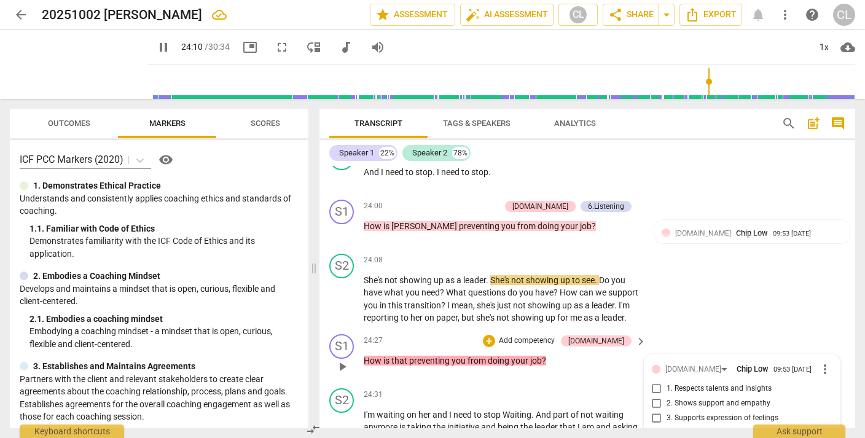
type input "1451"
click at [677, 363] on div "[DOMAIN_NAME]" at bounding box center [693, 369] width 56 height 12
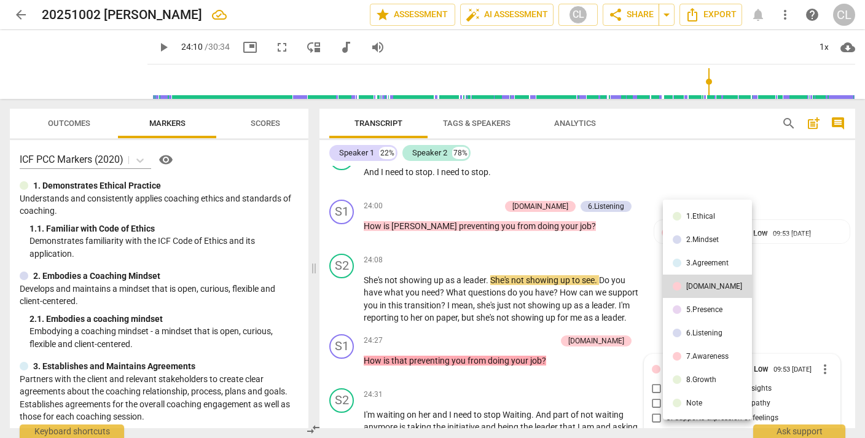
click at [688, 307] on div "5.Presence" at bounding box center [704, 309] width 36 height 7
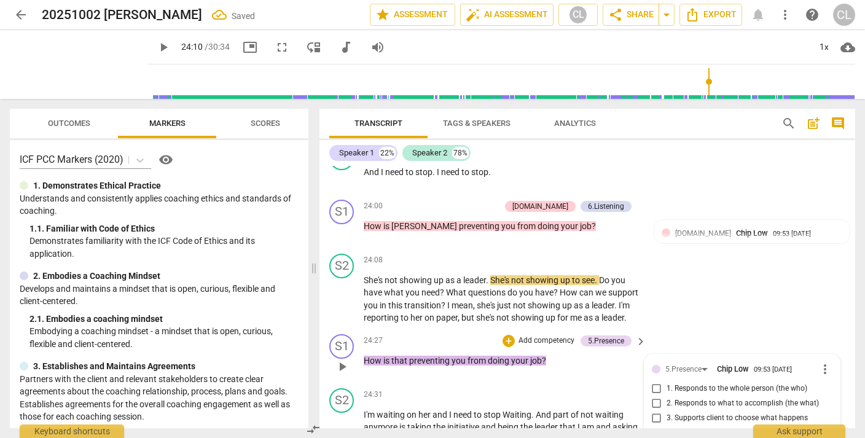
click at [654, 396] on input "2. Responds to what to accomplish (the what)" at bounding box center [657, 403] width 20 height 15
checkbox input "true"
click at [711, 249] on div "S2 play_arrow pause 24:08 + Add competency keyboard_arrow_right She's not showi…" at bounding box center [586, 289] width 535 height 80
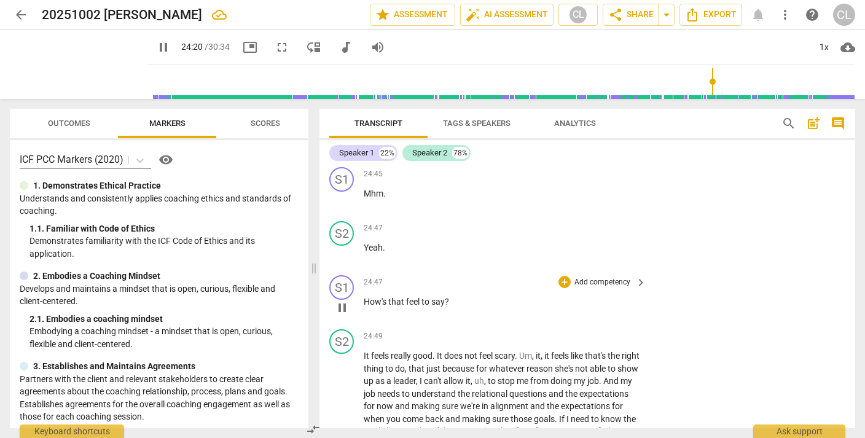
scroll to position [6687, 0]
click at [591, 275] on p "Add competency" at bounding box center [602, 280] width 58 height 11
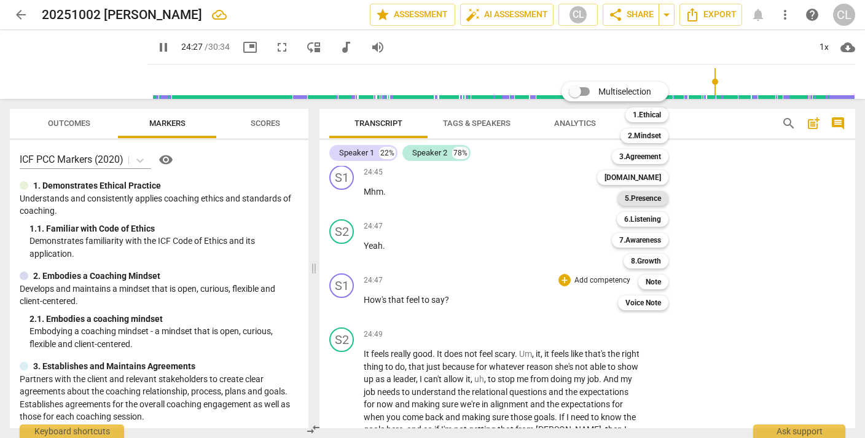
click at [645, 201] on b "5.Presence" at bounding box center [642, 198] width 36 height 15
type input "1468"
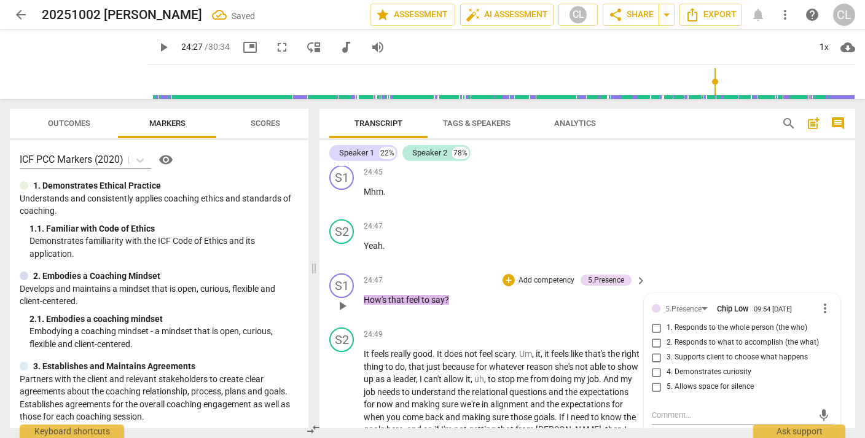
click at [675, 301] on div "5.Presence Chip Low 09:54 10-07-2025 more_vert" at bounding box center [741, 308] width 181 height 15
click at [676, 303] on div "5.Presence" at bounding box center [683, 309] width 36 height 12
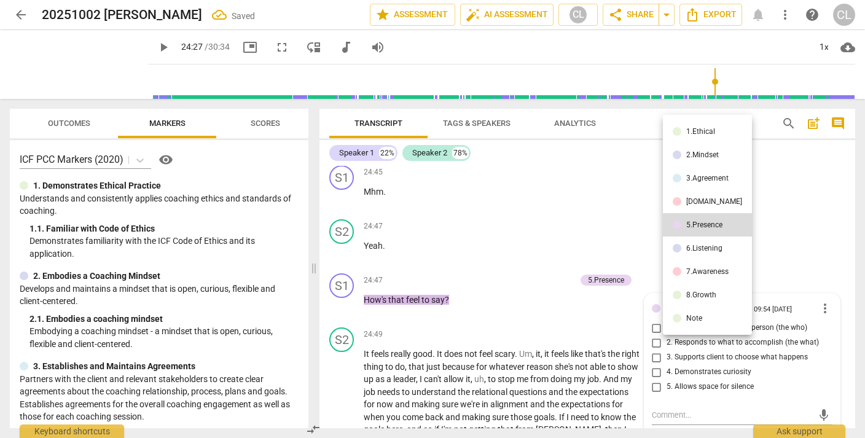
click at [690, 244] on div "6.Listening" at bounding box center [704, 247] width 36 height 7
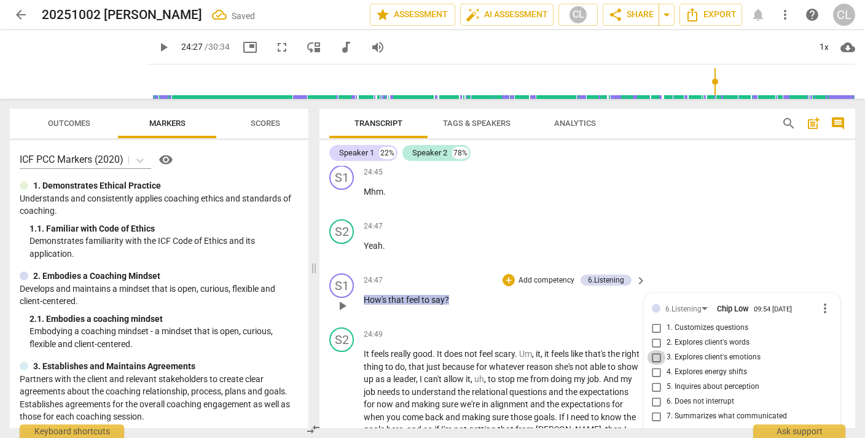
click at [653, 350] on input "3. Explores client's emotions" at bounding box center [657, 357] width 20 height 15
checkbox input "true"
click at [723, 214] on div "S2 play_arrow pause 24:47 + Add competency keyboard_arrow_right Yeah ." at bounding box center [586, 241] width 535 height 54
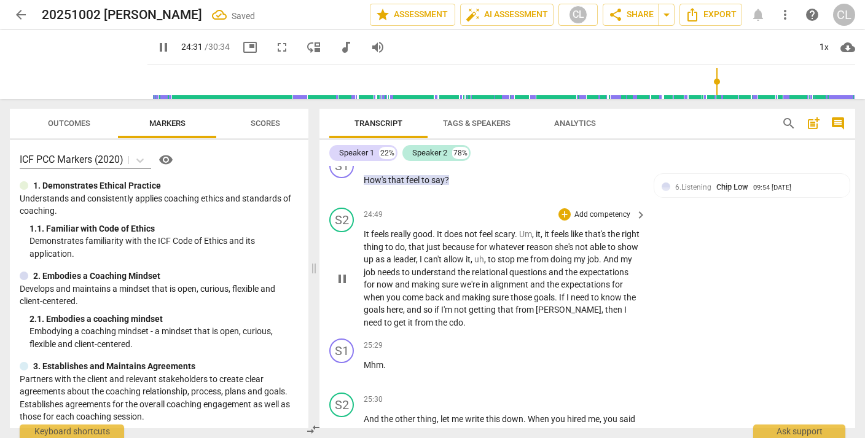
scroll to position [6808, 0]
click at [605, 339] on p "Add competency" at bounding box center [602, 344] width 58 height 11
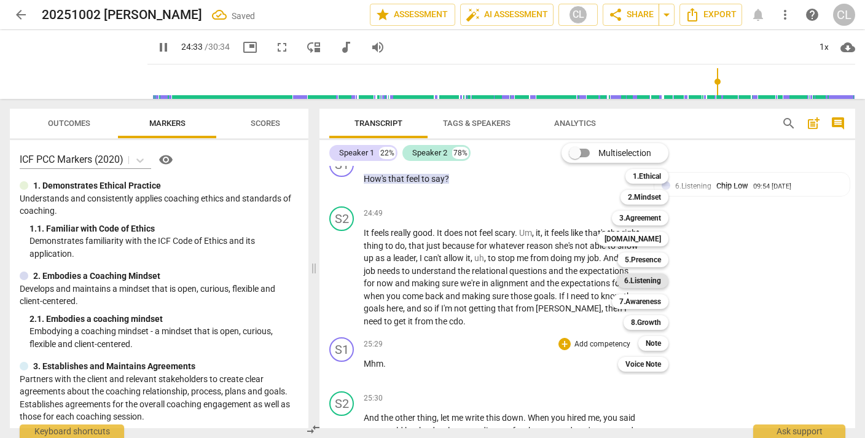
click at [643, 284] on b "6.Listening" at bounding box center [642, 280] width 37 height 15
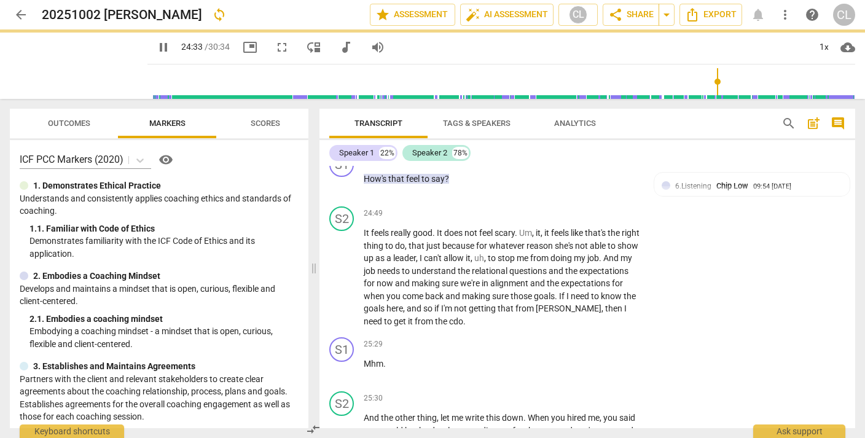
type input "1474"
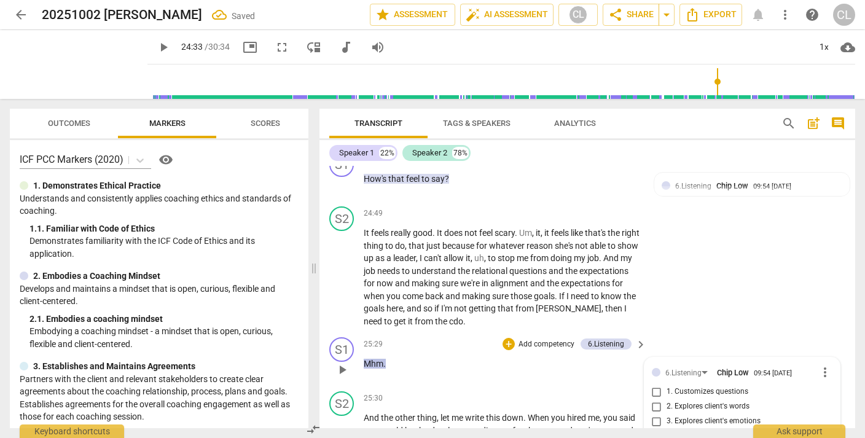
checkbox input "true"
click at [725, 231] on div "S2 play_arrow pause 24:49 + Add competency keyboard_arrow_right It feels really…" at bounding box center [586, 266] width 535 height 131
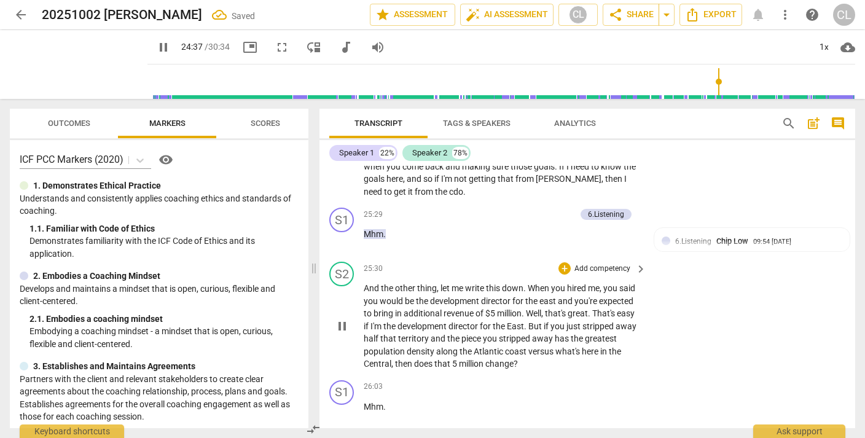
scroll to position [6940, 0]
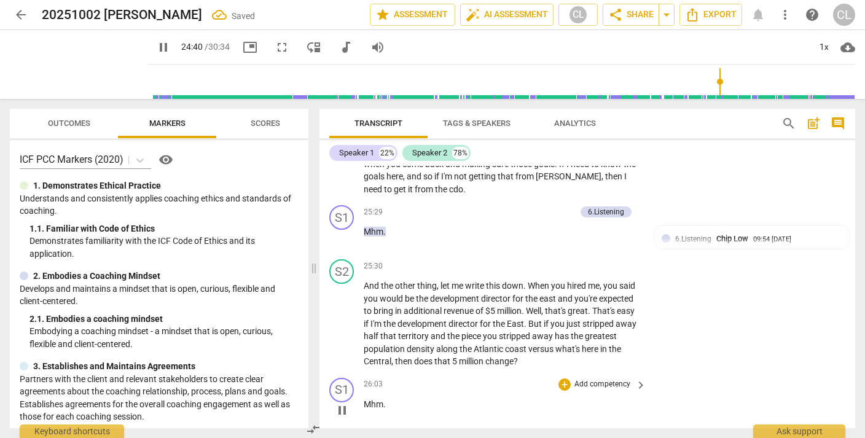
click at [581, 379] on p "Add competency" at bounding box center [602, 384] width 58 height 11
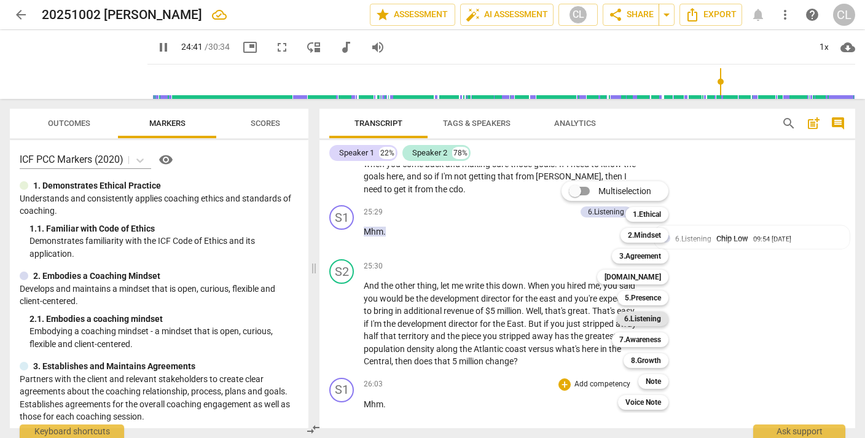
click at [651, 318] on b "6.Listening" at bounding box center [642, 318] width 37 height 15
type input "1482"
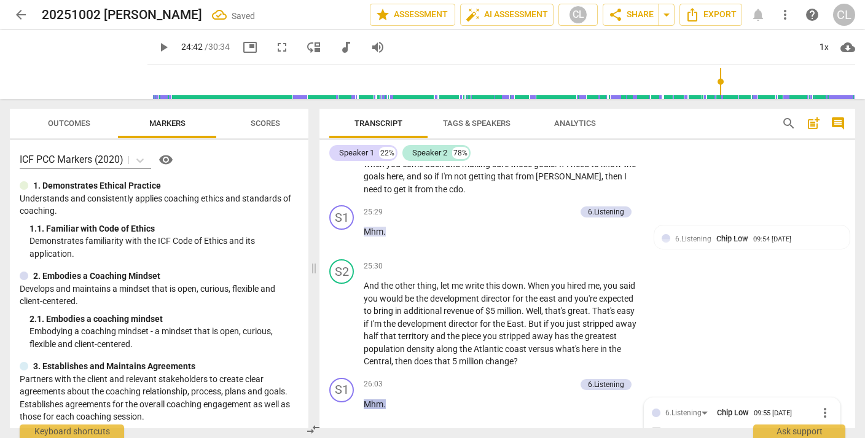
scroll to position [7103, 0]
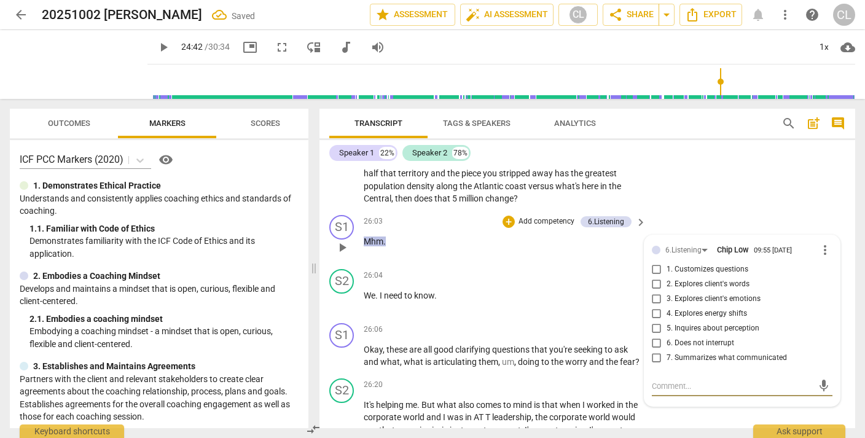
click at [654, 336] on input "6. Does not interrupt" at bounding box center [657, 343] width 20 height 15
checkbox input "true"
click at [707, 373] on div "S2 play_arrow pause 26:20 + Add competency keyboard_arrow_right It's helping me…" at bounding box center [586, 445] width 535 height 144
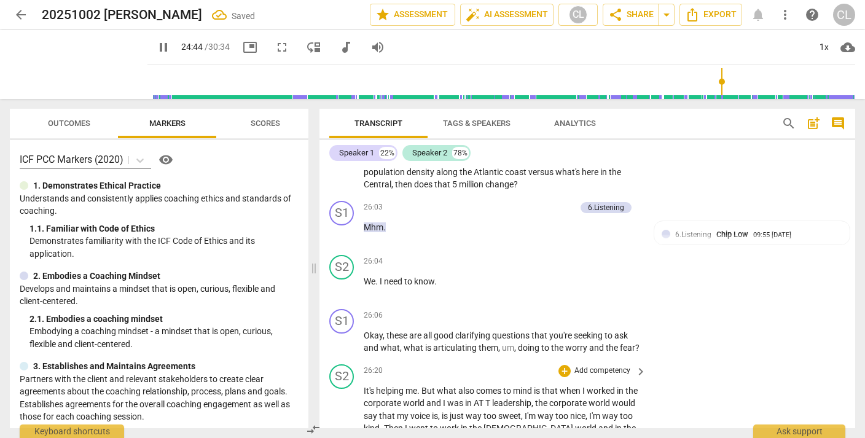
scroll to position [7121, 0]
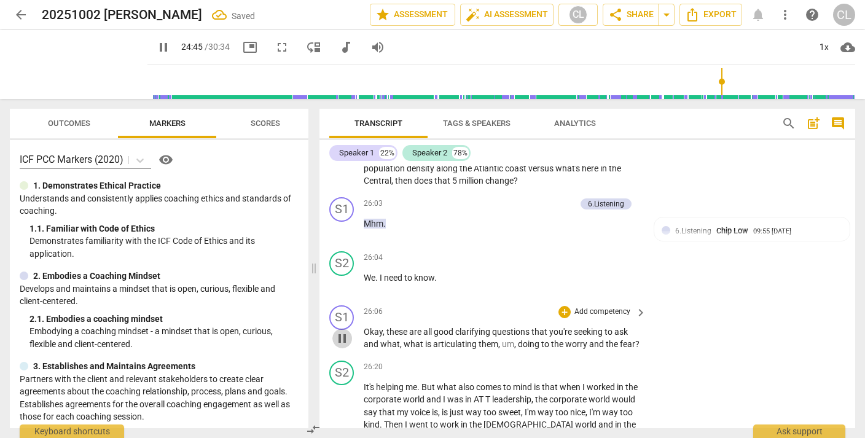
click at [340, 331] on span "pause" at bounding box center [342, 338] width 15 height 15
click at [340, 331] on span "play_arrow" at bounding box center [342, 338] width 15 height 15
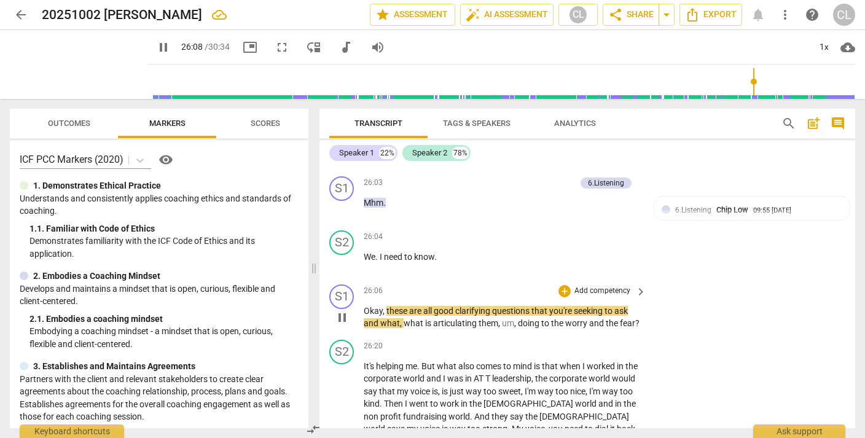
scroll to position [7144, 0]
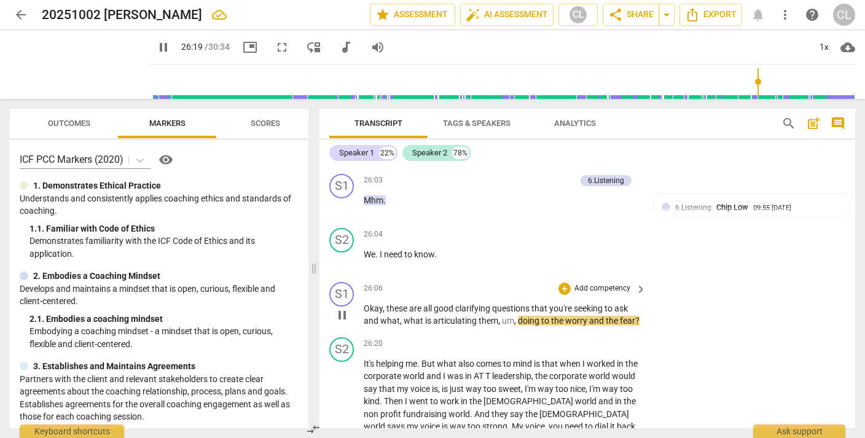
click at [596, 283] on p "Add competency" at bounding box center [602, 288] width 58 height 11
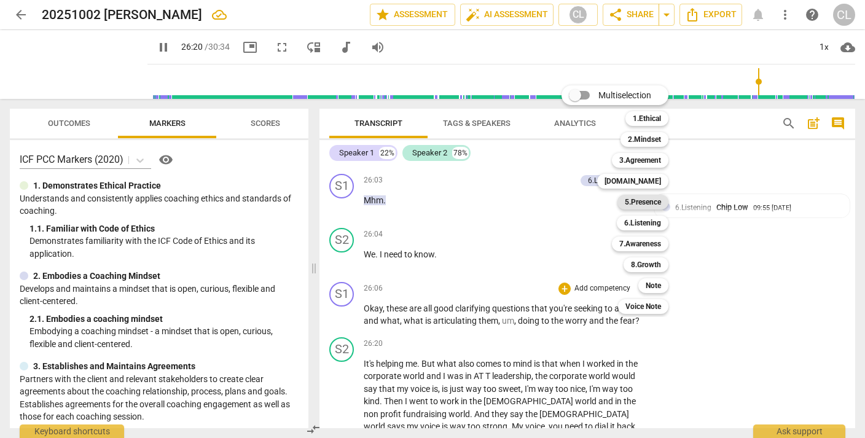
click at [649, 201] on b "5.Presence" at bounding box center [642, 202] width 36 height 15
type input "1581"
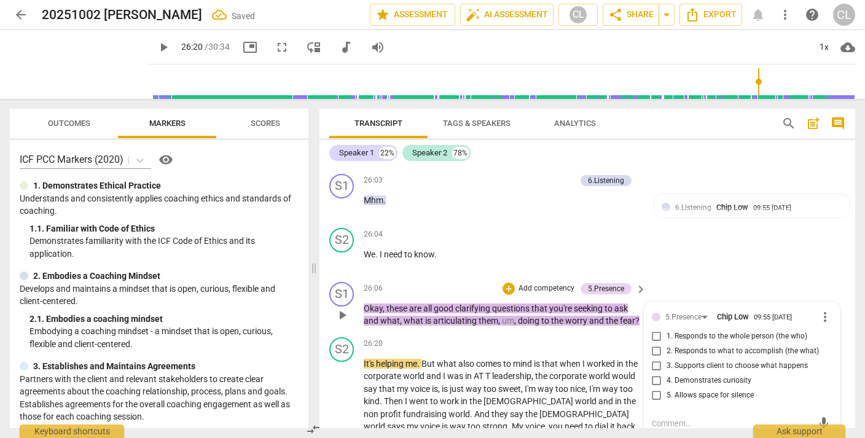
click at [654, 329] on input "1. Responds to the whole person (the who)" at bounding box center [657, 336] width 20 height 15
checkbox input "true"
click at [709, 223] on div "S2 play_arrow pause 26:04 + Add competency keyboard_arrow_right We . I need to …" at bounding box center [586, 250] width 535 height 54
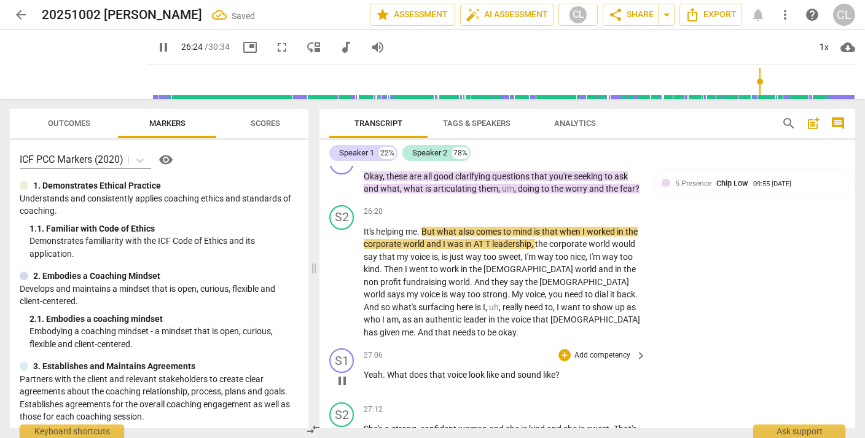
scroll to position [7279, 0]
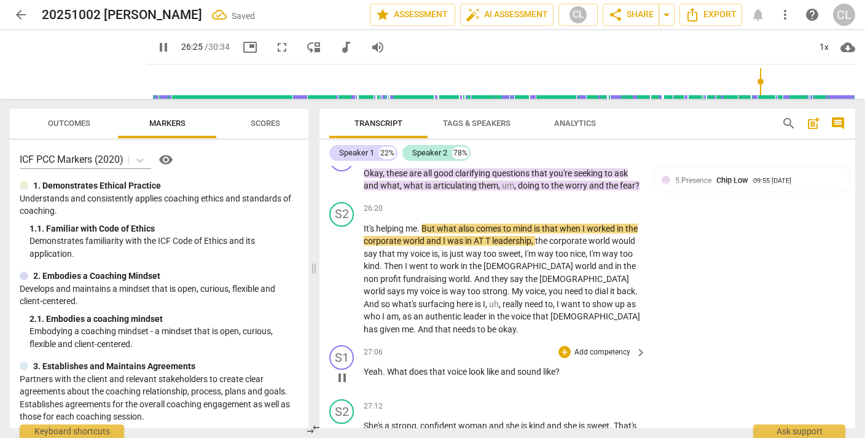
click at [591, 347] on p "Add competency" at bounding box center [602, 352] width 58 height 11
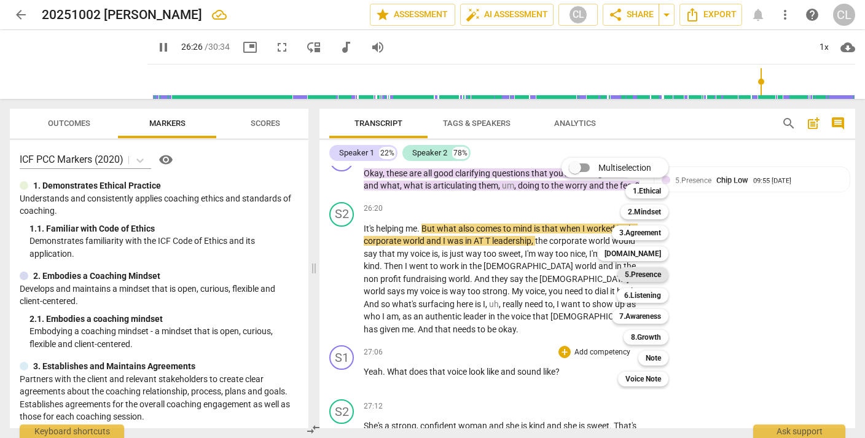
click at [637, 274] on b "5.Presence" at bounding box center [642, 274] width 36 height 15
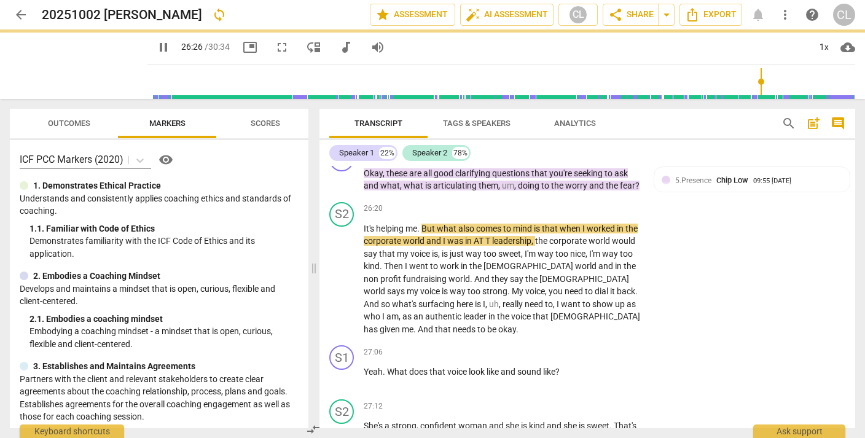
type input "1587"
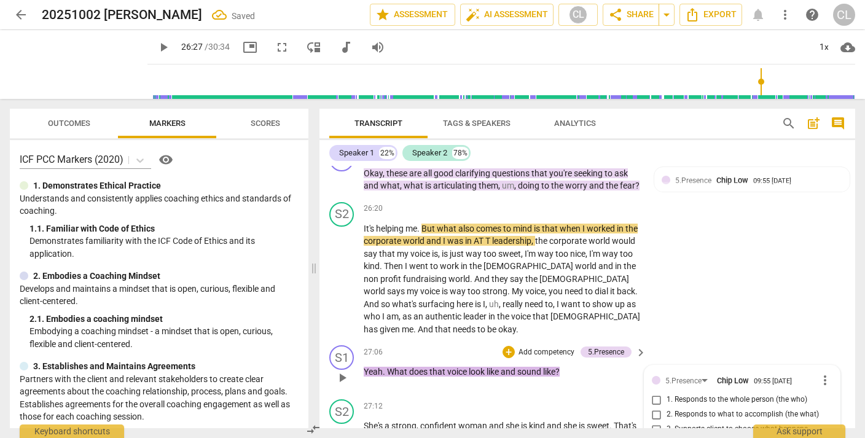
click at [653, 392] on input "1. Responds to the whole person (the who)" at bounding box center [657, 399] width 20 height 15
checkbox input "true"
click at [713, 245] on div "S2 play_arrow pause 26:20 + Add competency keyboard_arrow_right It's helping me…" at bounding box center [586, 269] width 535 height 144
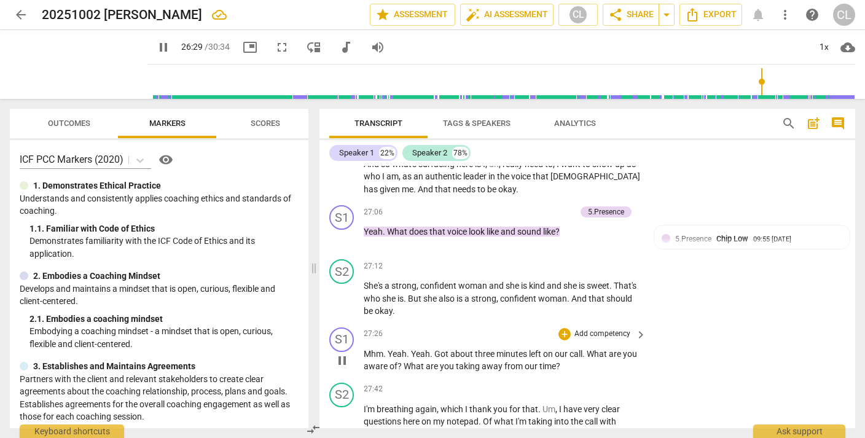
scroll to position [7422, 0]
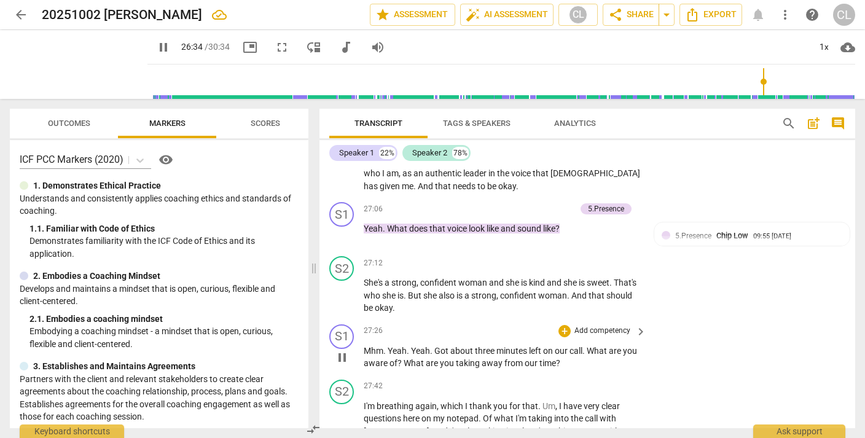
click at [591, 325] on p "Add competency" at bounding box center [602, 330] width 58 height 11
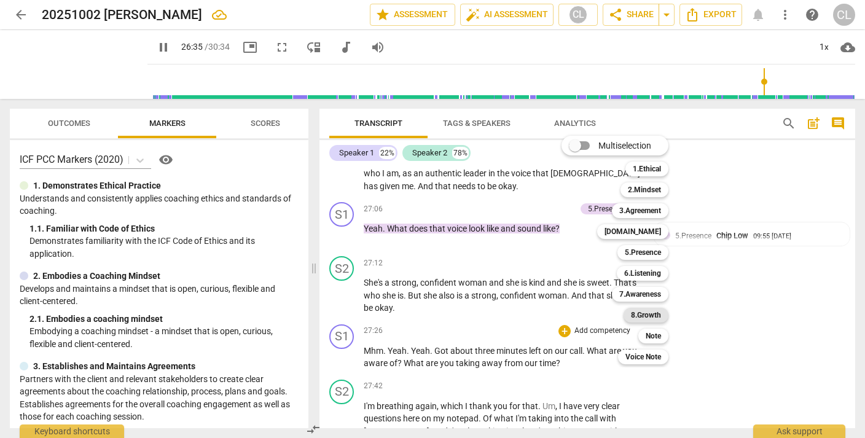
click at [647, 313] on b "8.Growth" at bounding box center [646, 315] width 30 height 15
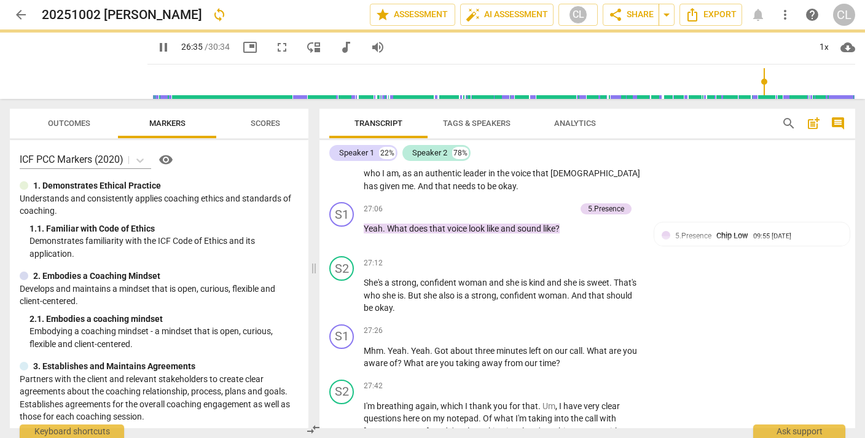
type input "1596"
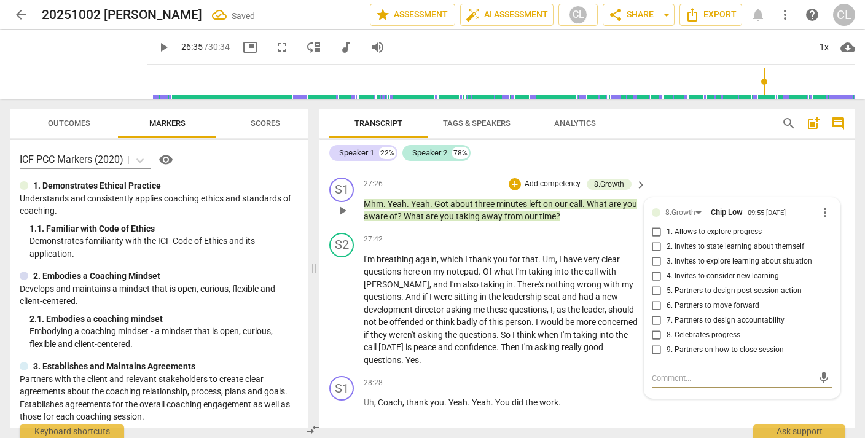
click at [653, 372] on textarea at bounding box center [731, 378] width 161 height 12
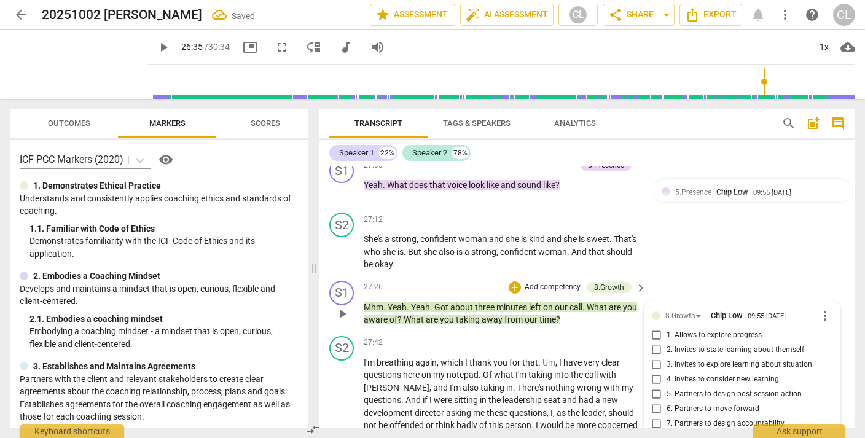
scroll to position [7464, 0]
click at [653, 329] on input "1. Allows to explore progress" at bounding box center [657, 336] width 20 height 15
checkbox input "true"
click at [698, 277] on div "S1 play_arrow pause 27:26 + Add competency 8.Growth keyboard_arrow_right Mhm . …" at bounding box center [586, 304] width 535 height 55
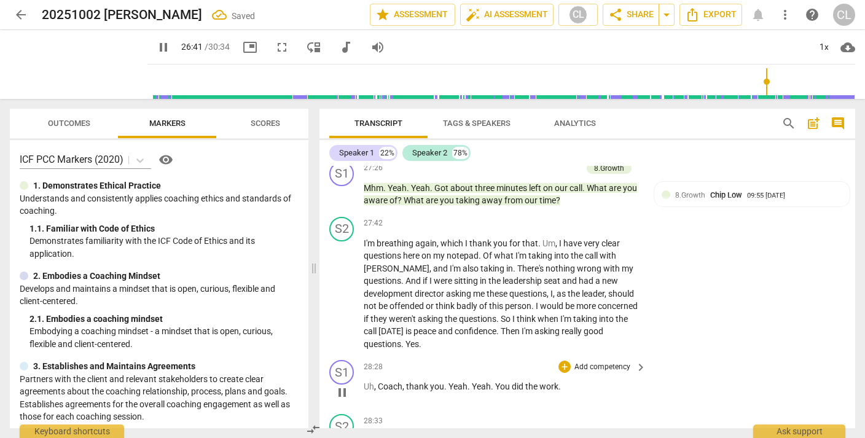
scroll to position [7582, 0]
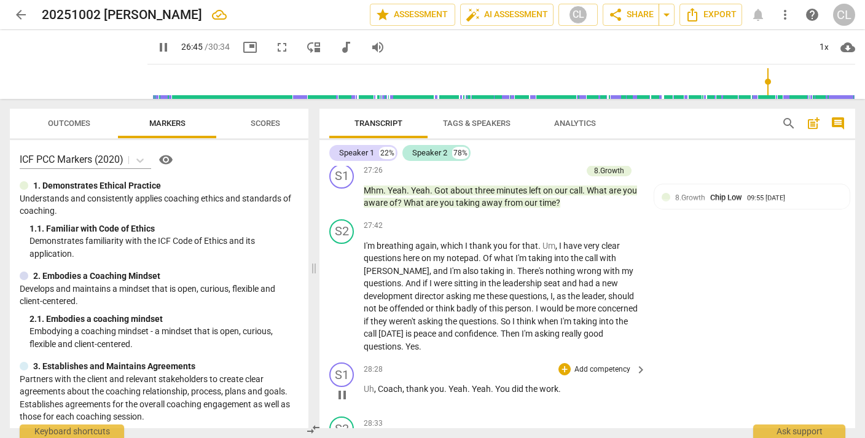
click at [588, 364] on p "Add competency" at bounding box center [602, 369] width 58 height 11
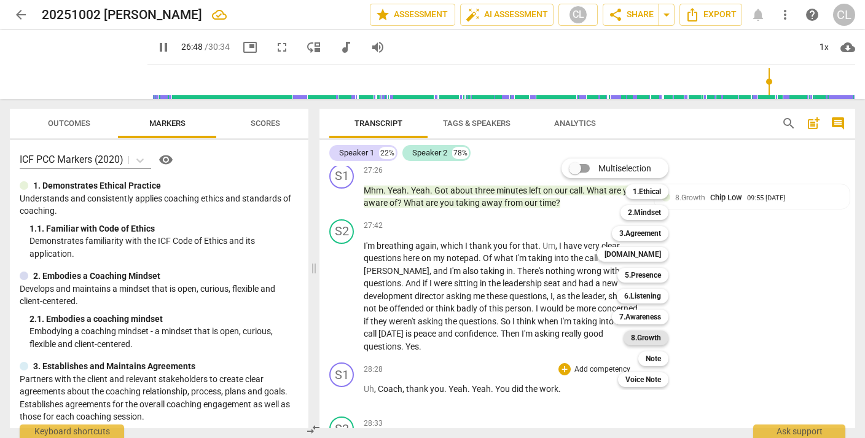
click at [639, 337] on b "8.Growth" at bounding box center [646, 337] width 30 height 15
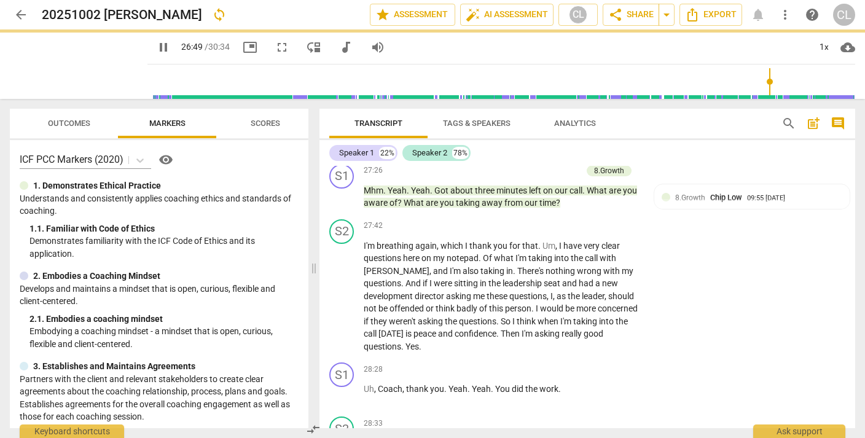
type input "1610"
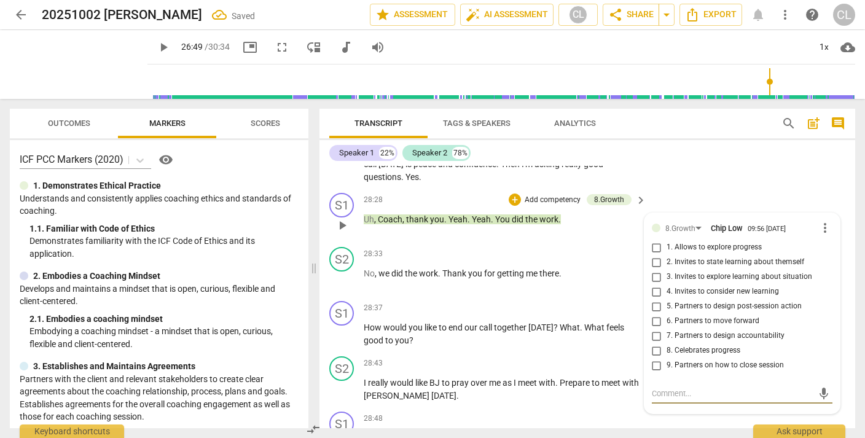
scroll to position [7712, 0]
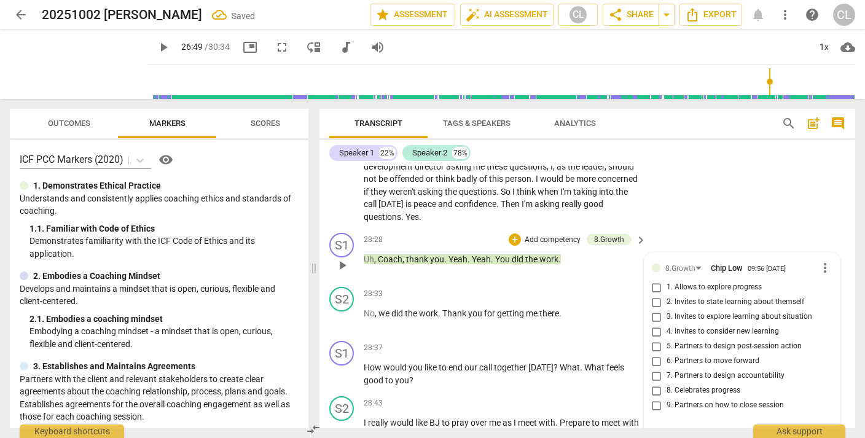
click at [653, 280] on input "1. Allows to explore progress" at bounding box center [657, 287] width 20 height 15
checkbox input "true"
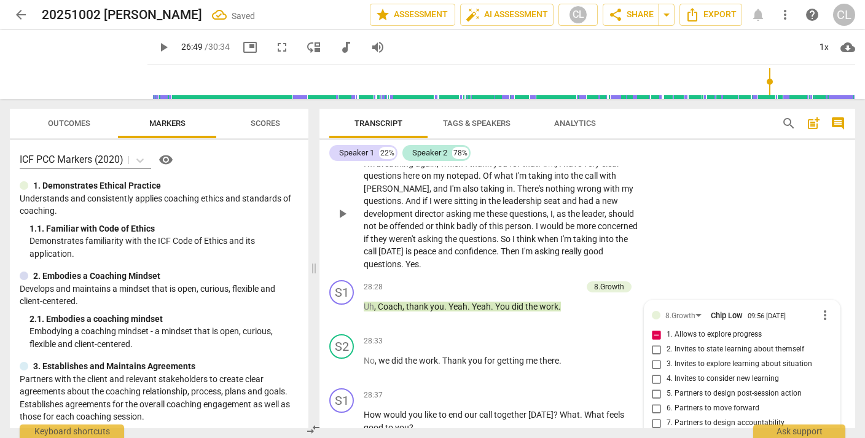
click at [719, 169] on div "S2 play_arrow pause 27:42 + Add competency keyboard_arrow_right I'm breathing a…" at bounding box center [586, 204] width 535 height 144
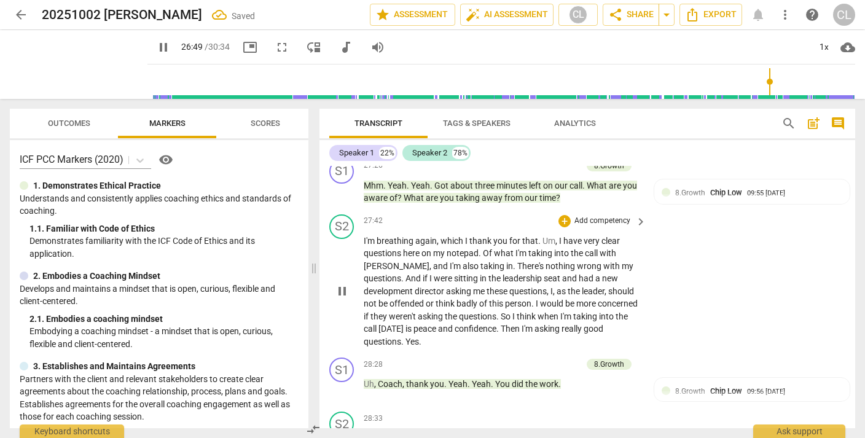
scroll to position [7586, 0]
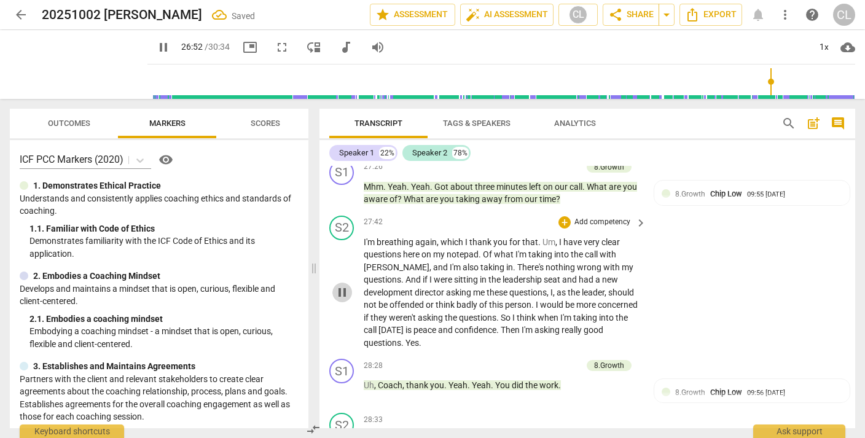
click at [343, 285] on span "pause" at bounding box center [342, 292] width 15 height 15
click at [343, 285] on span "play_arrow" at bounding box center [342, 292] width 15 height 15
click at [500, 313] on span "So" at bounding box center [506, 318] width 12 height 10
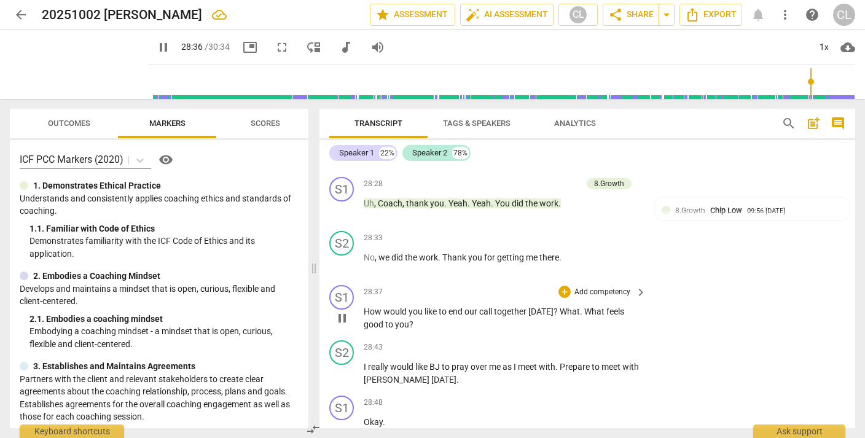
scroll to position [7766, 0]
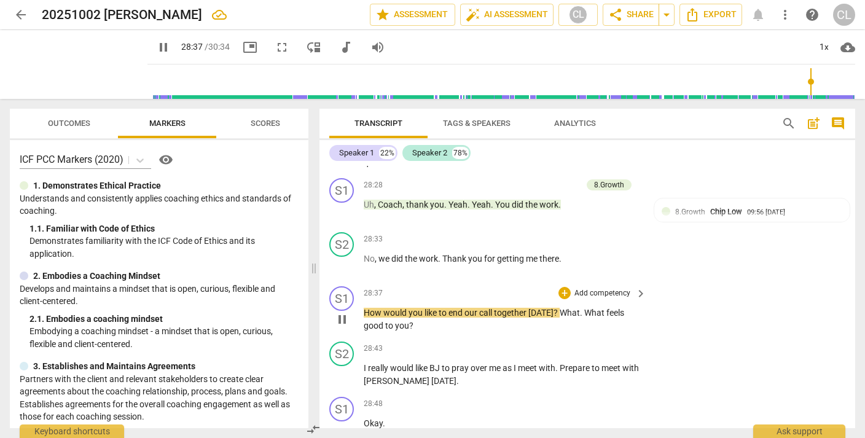
click at [589, 288] on p "Add competency" at bounding box center [602, 293] width 58 height 11
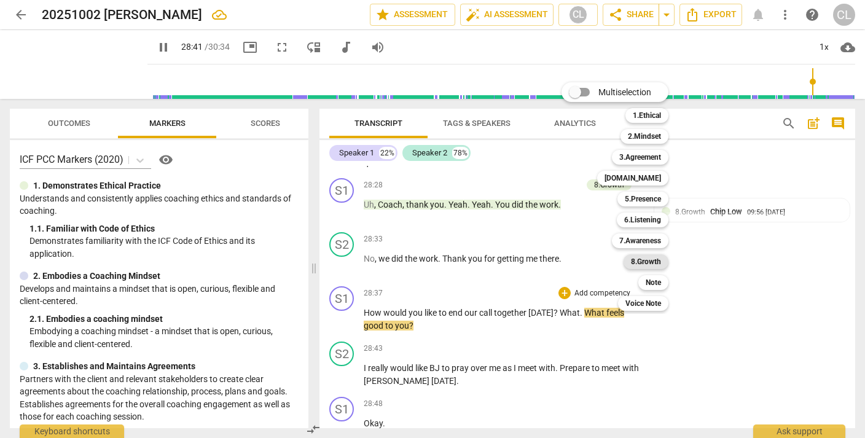
click at [653, 260] on b "8.Growth" at bounding box center [646, 261] width 30 height 15
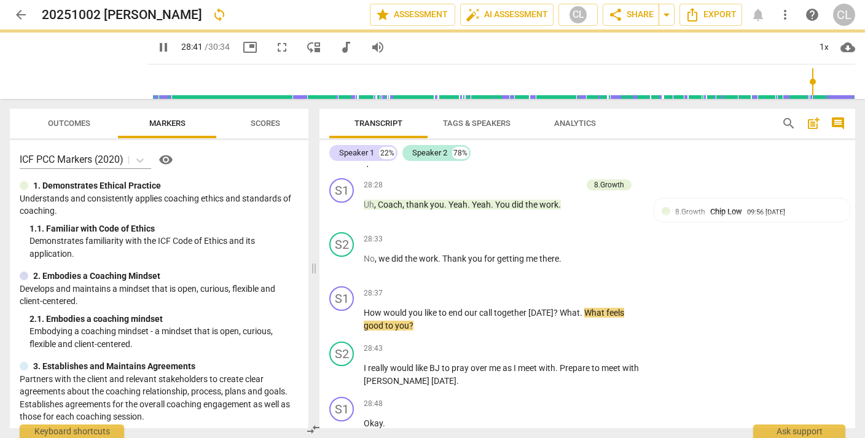
type input "1722"
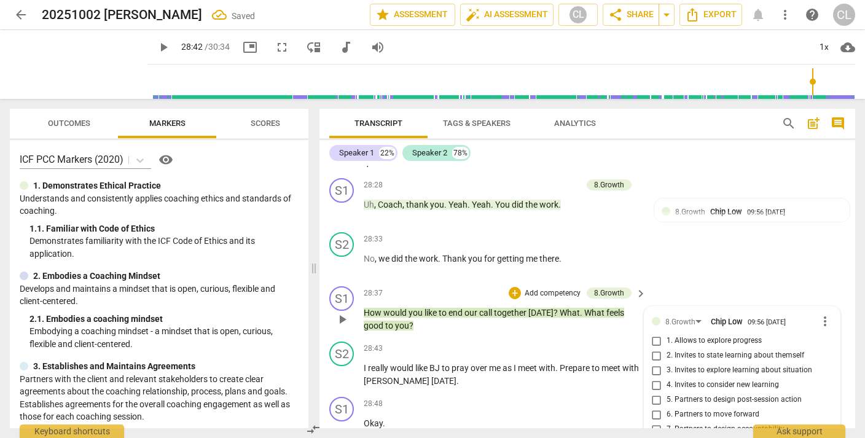
checkbox input "true"
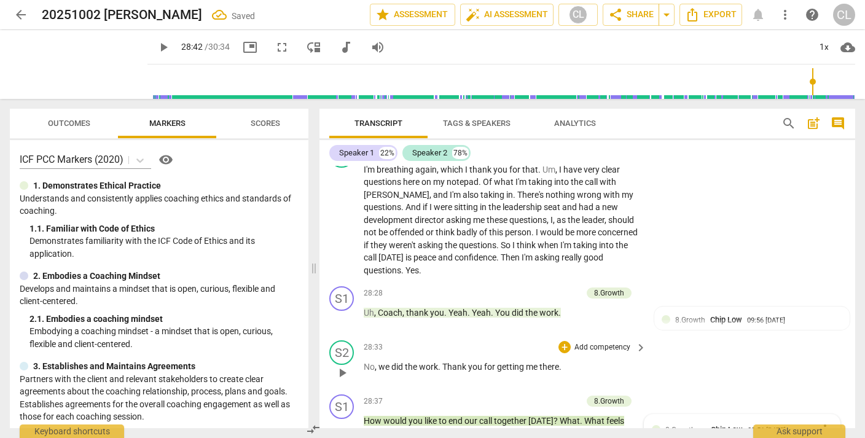
scroll to position [7657, 0]
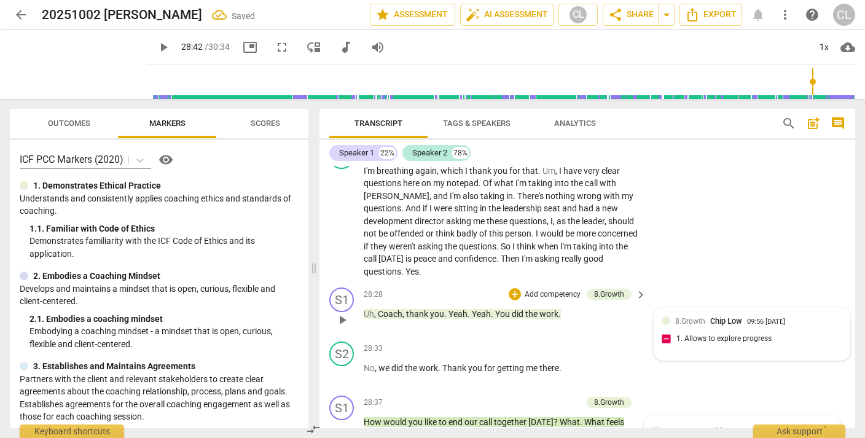
click at [679, 317] on span "8.Growth" at bounding box center [690, 321] width 30 height 9
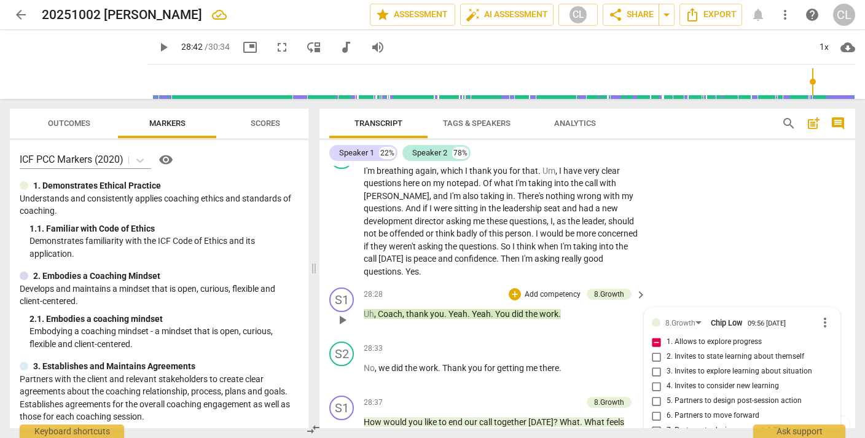
click at [655, 437] on input "8. Celebrates progress" at bounding box center [657, 445] width 20 height 15
checkbox input "true"
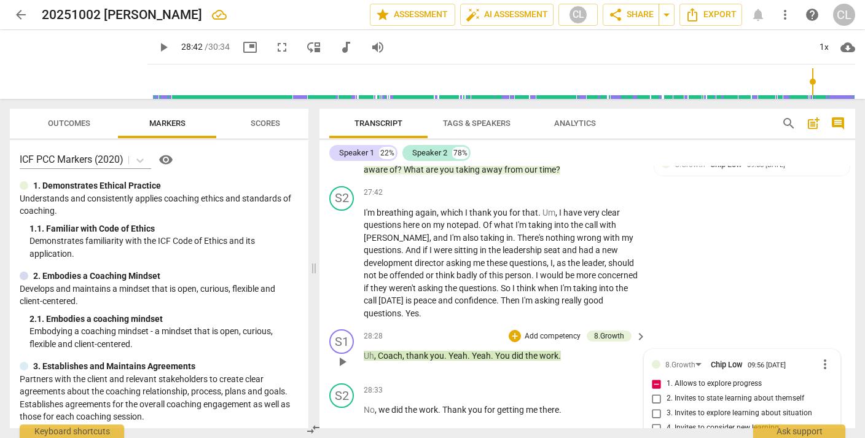
scroll to position [7608, 0]
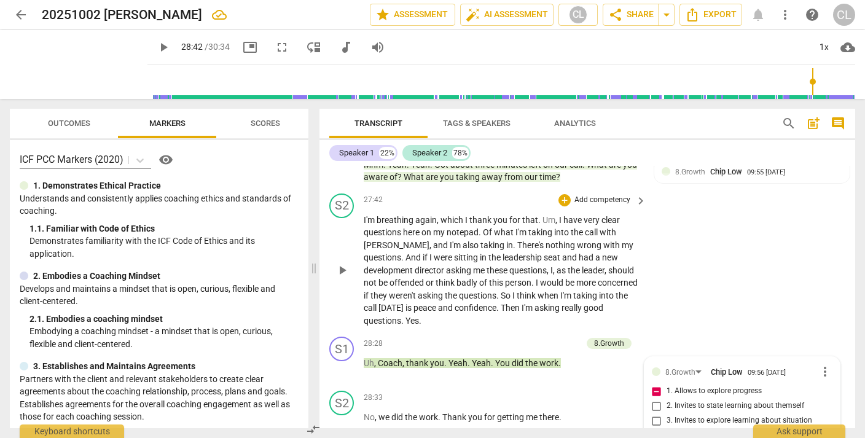
click at [732, 225] on div "S2 play_arrow pause 27:42 + Add competency keyboard_arrow_right I'm breathing a…" at bounding box center [586, 260] width 535 height 144
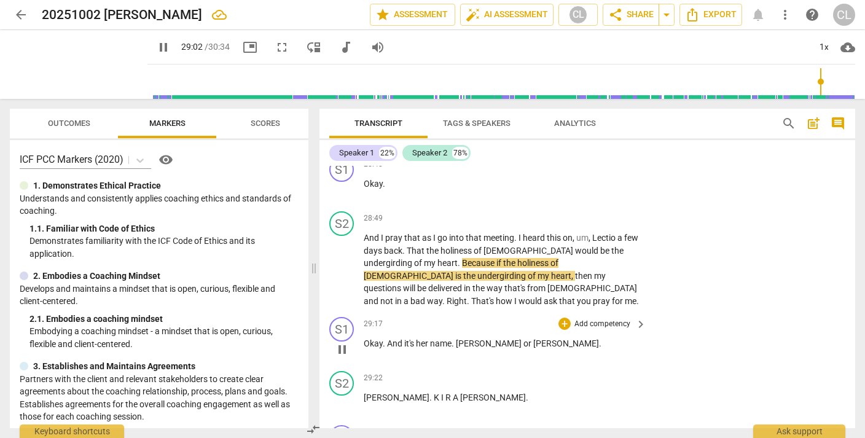
scroll to position [7979, 0]
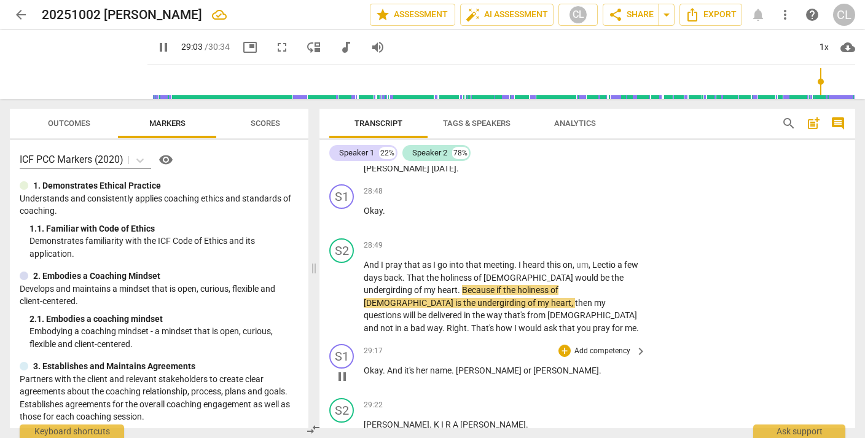
click at [591, 346] on p "Add competency" at bounding box center [602, 351] width 58 height 11
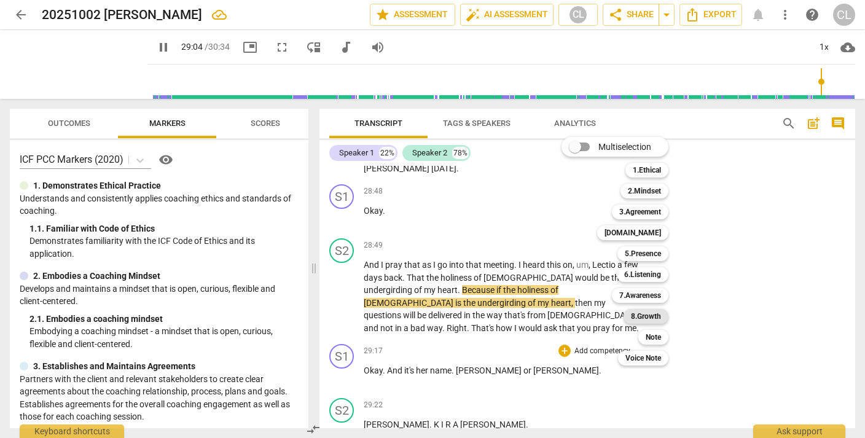
click at [645, 317] on b "8.Growth" at bounding box center [646, 316] width 30 height 15
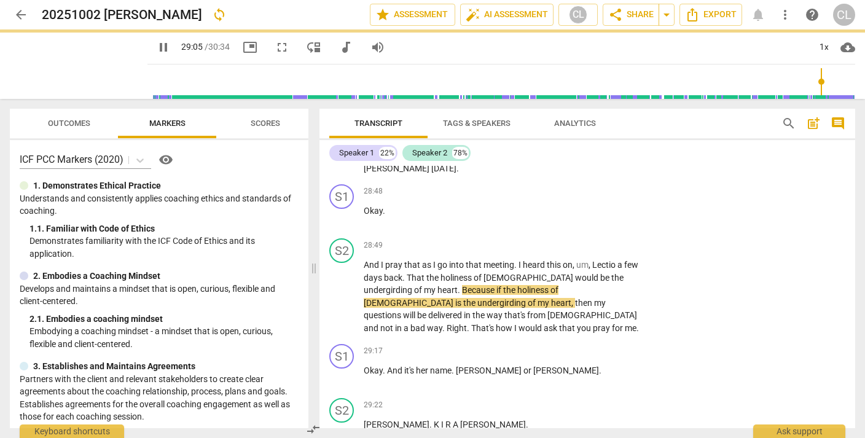
type input "1745"
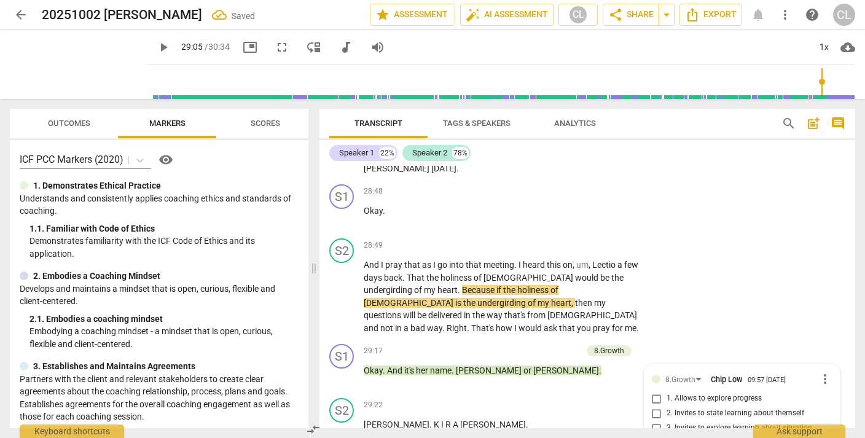
scroll to position [8127, 0]
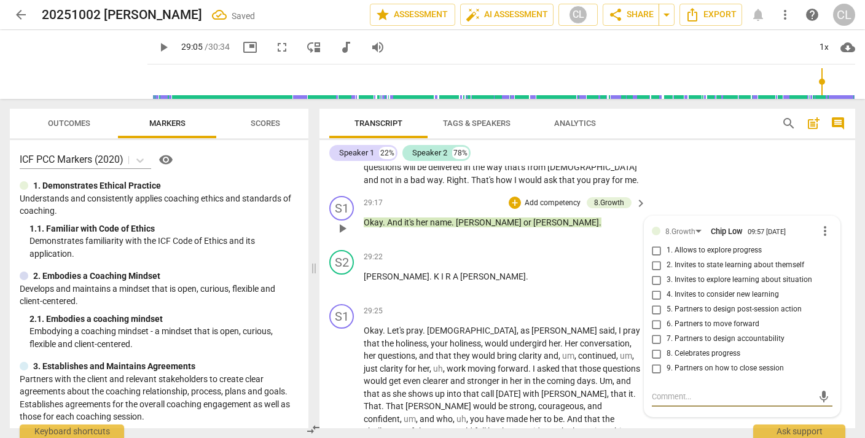
click at [656, 361] on input "9. Partners on how to close session" at bounding box center [657, 368] width 20 height 15
checkbox input "true"
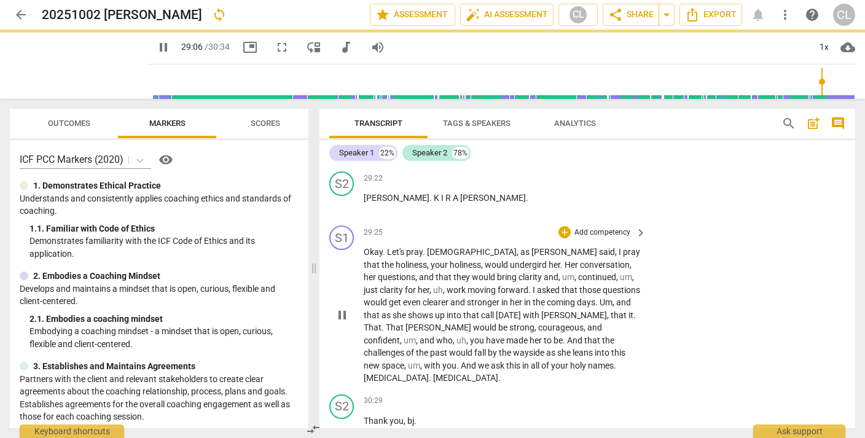
scroll to position [8205, 0]
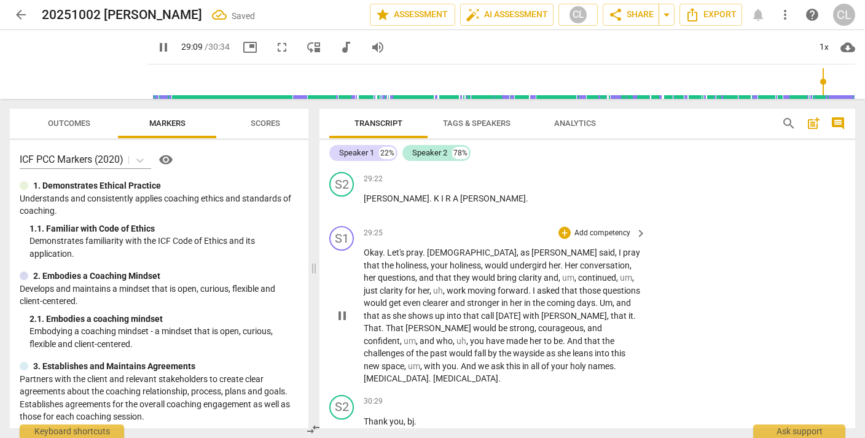
click at [337, 308] on span "pause" at bounding box center [342, 315] width 15 height 15
type input "1750"
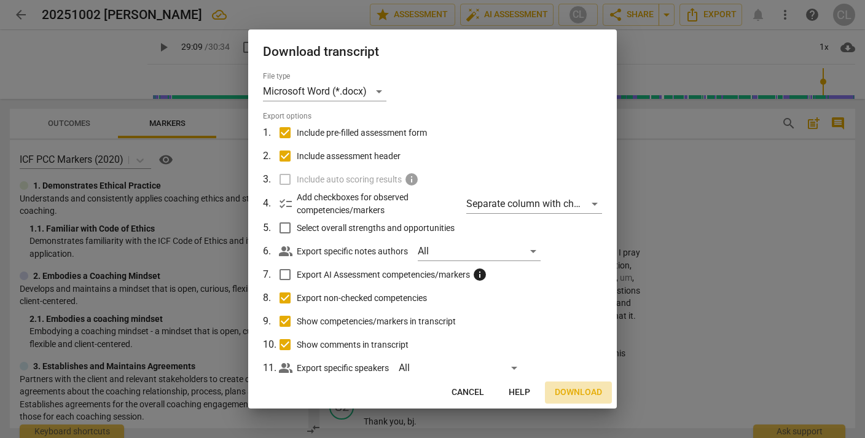
click at [577, 392] on span "Download" at bounding box center [577, 392] width 47 height 12
